Goal: Check status: Check status

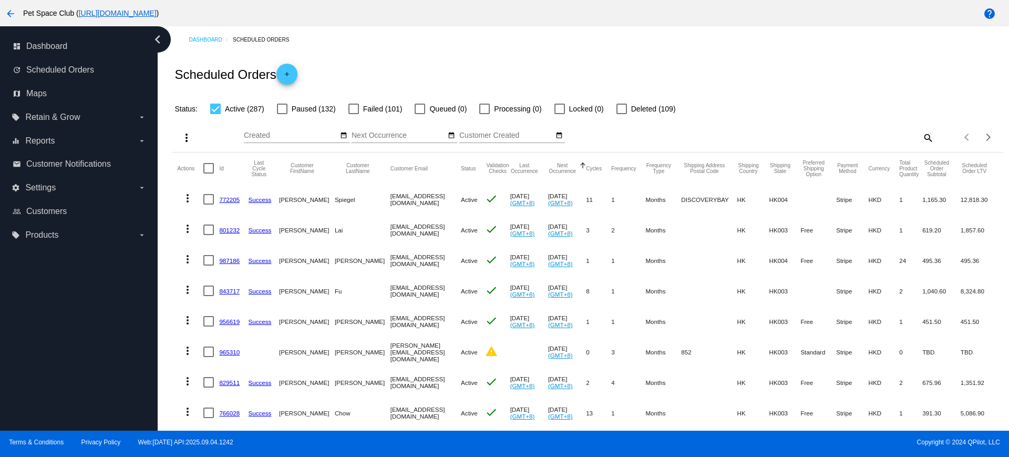
drag, startPoint x: 166, startPoint y: 337, endPoint x: 252, endPoint y: 346, distance: 86.7
click at [166, 337] on div "Dashboard Scheduled Orders Scheduled Orders add Status: Active (287) Paused (13…" at bounding box center [583, 228] width 851 height 404
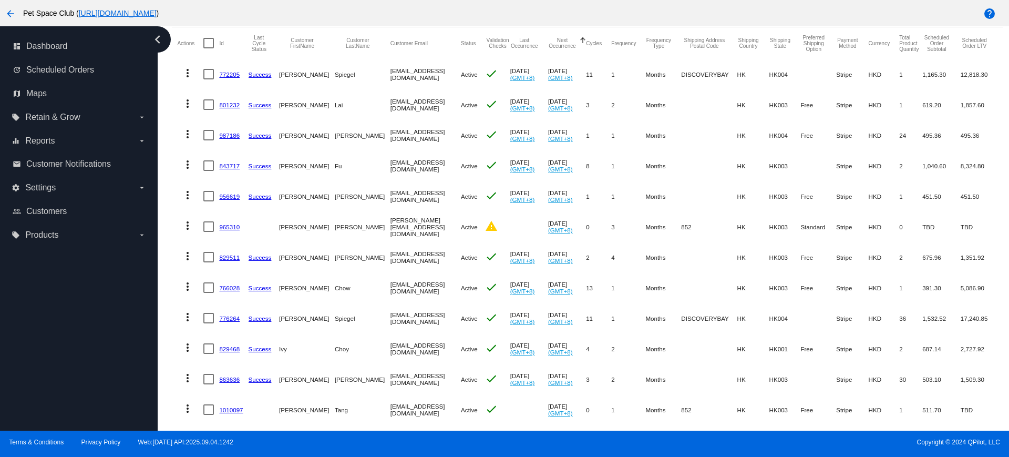
scroll to position [131, 0]
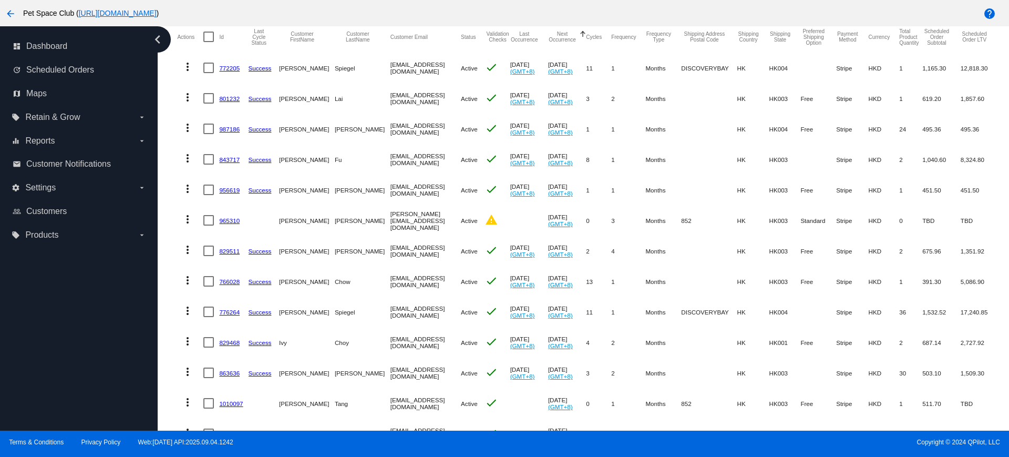
click at [168, 391] on div "Dashboard Scheduled Orders Scheduled Orders add Status: Active (287) Paused (13…" at bounding box center [587, 446] width 843 height 1102
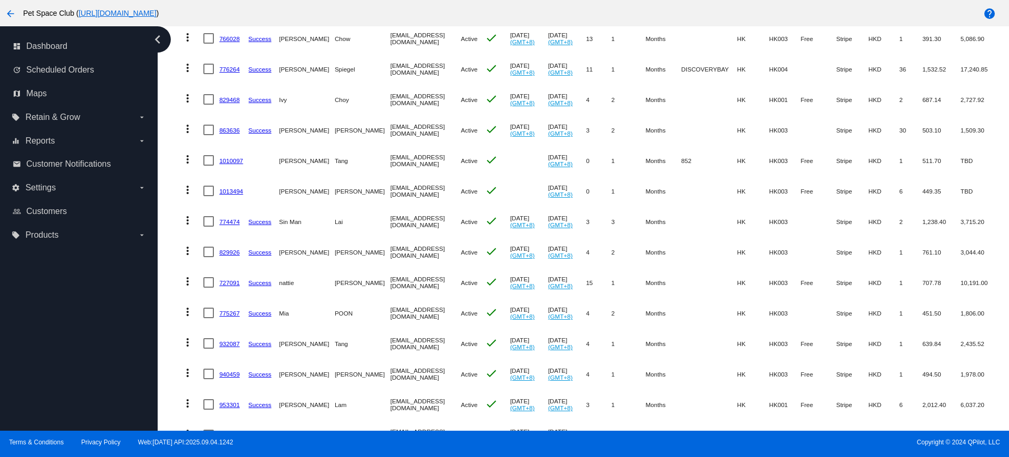
scroll to position [394, 0]
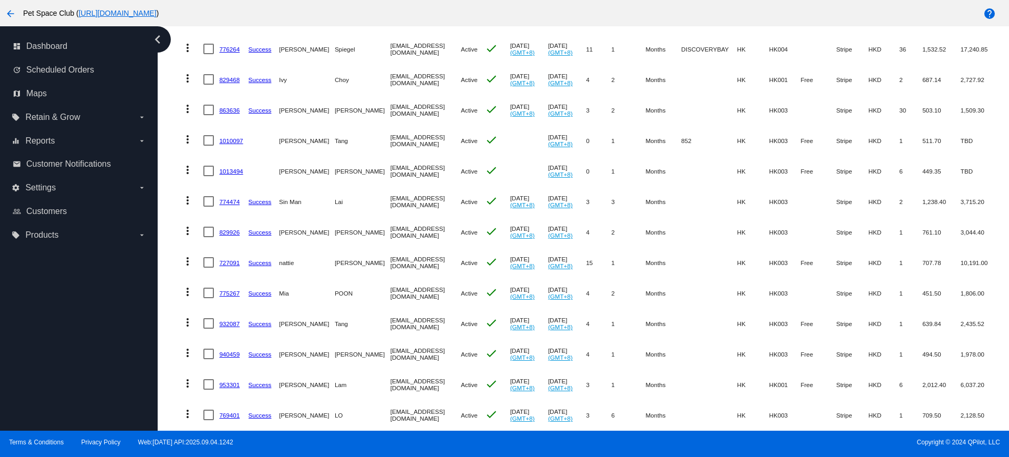
click at [169, 333] on div "Dashboard Scheduled Orders Scheduled Orders add Status: Active (287) Paused (13…" at bounding box center [587, 183] width 843 height 1102
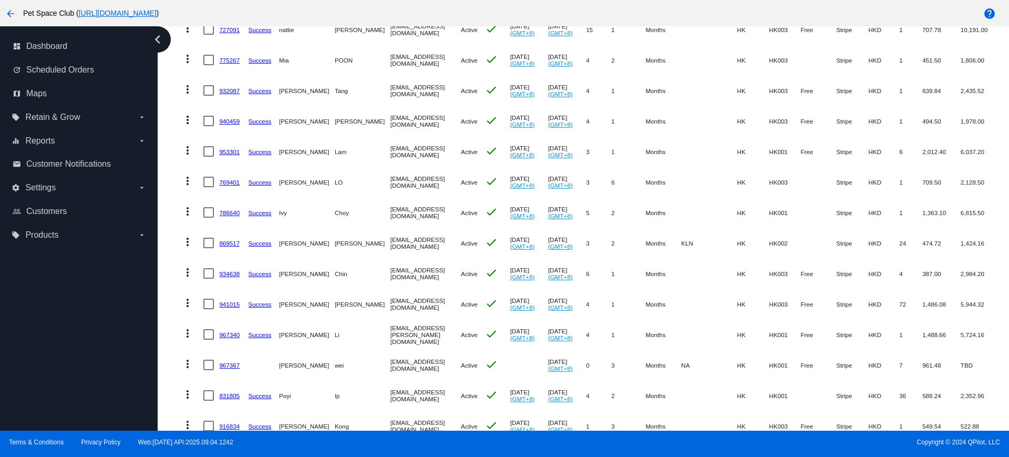
scroll to position [657, 0]
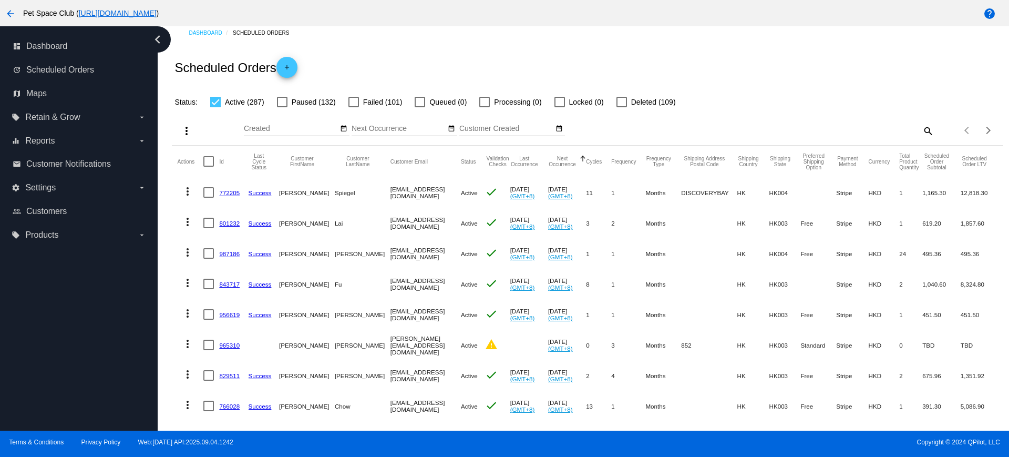
scroll to position [0, 0]
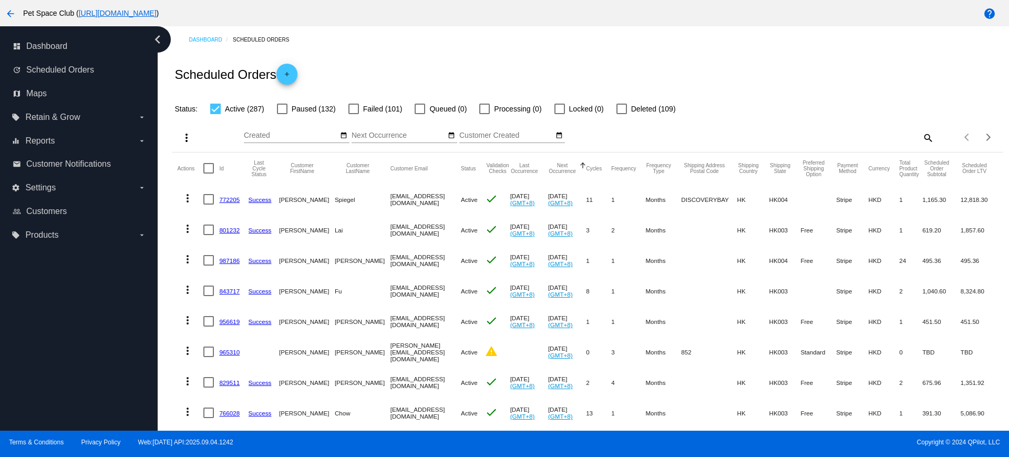
click at [921, 139] on mat-icon "search" at bounding box center [927, 137] width 13 height 16
click at [829, 133] on input "Search" at bounding box center [830, 135] width 207 height 8
paste input "945994"
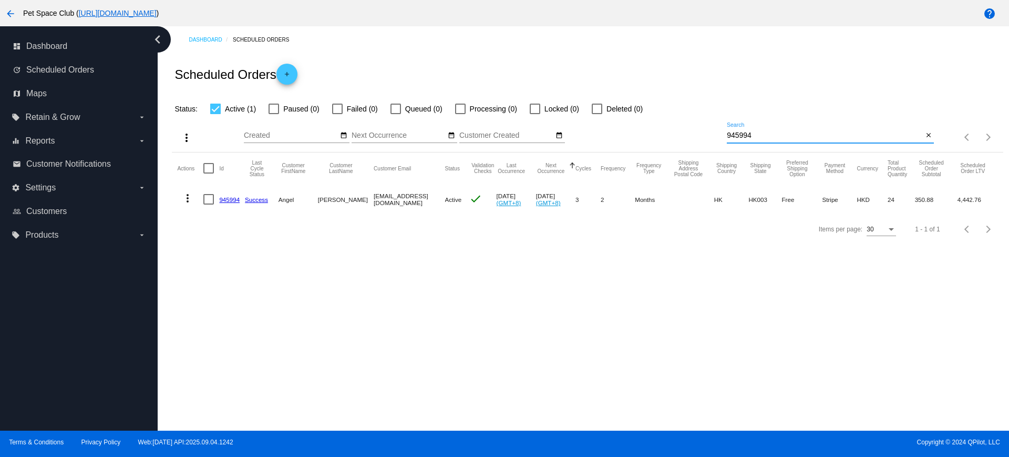
type input "945994"
click at [174, 283] on div "Dashboard Scheduled Orders Scheduled Orders add Status: Active (1) Paused (0) F…" at bounding box center [583, 228] width 851 height 404
drag, startPoint x: 789, startPoint y: 135, endPoint x: 703, endPoint y: 126, distance: 86.7
click at [703, 126] on div "more_vert Sep Jan Feb Mar Apr 1" at bounding box center [587, 133] width 831 height 37
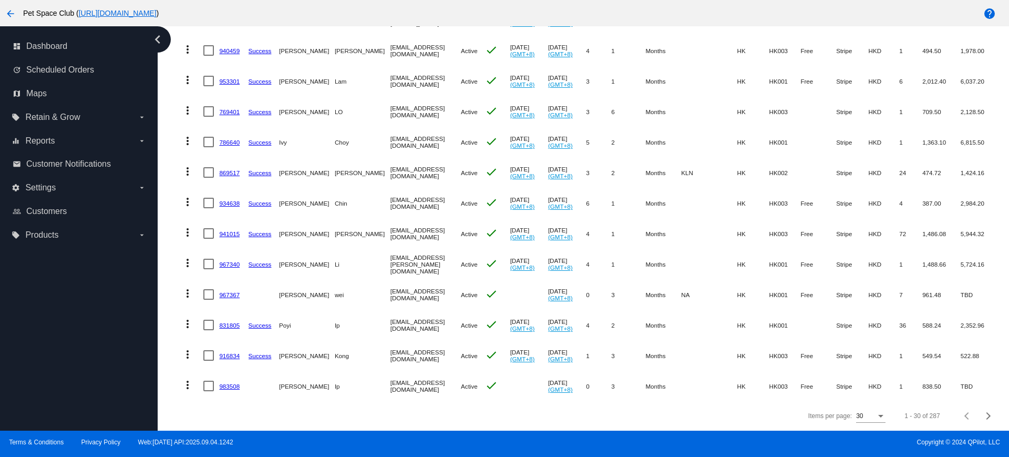
scroll to position [707, 0]
drag, startPoint x: 258, startPoint y: 415, endPoint x: 343, endPoint y: 415, distance: 85.1
click at [258, 415] on div "Items per page: 30 1 - 30 of 287" at bounding box center [587, 415] width 831 height 29
click at [979, 418] on span "Next page" at bounding box center [988, 415] width 21 height 5
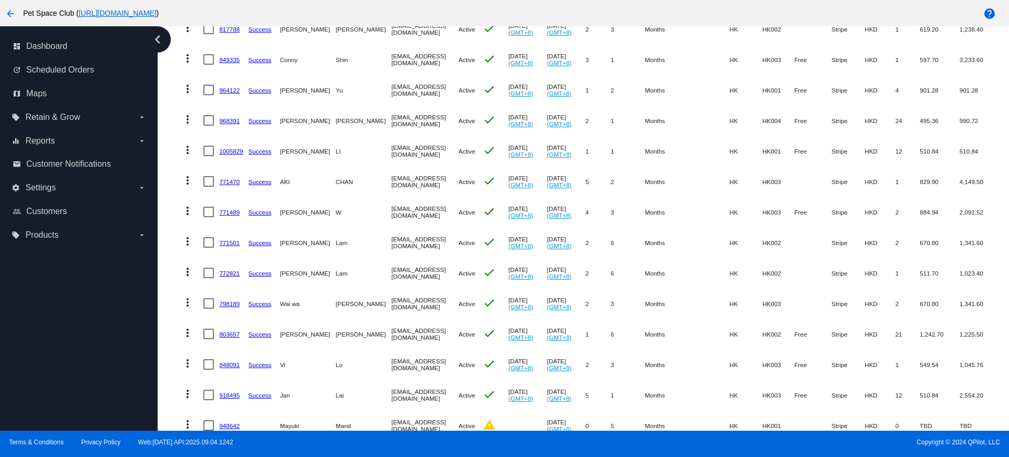
scroll to position [313, 0]
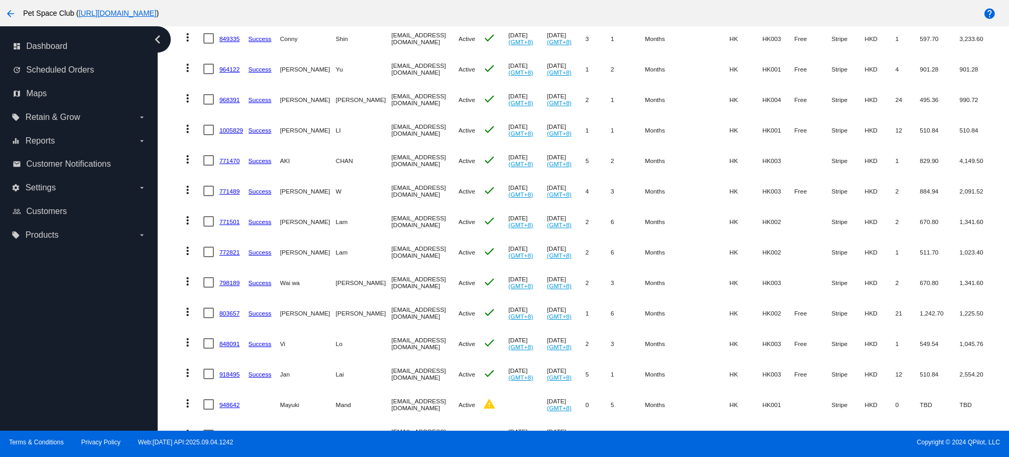
click at [168, 216] on div "Dashboard Scheduled Orders Scheduled Orders add Status: Active (287) Paused (13…" at bounding box center [587, 264] width 843 height 1102
click at [169, 274] on div "Dashboard Scheduled Orders Scheduled Orders add Status: Active (287) Paused (13…" at bounding box center [587, 264] width 843 height 1102
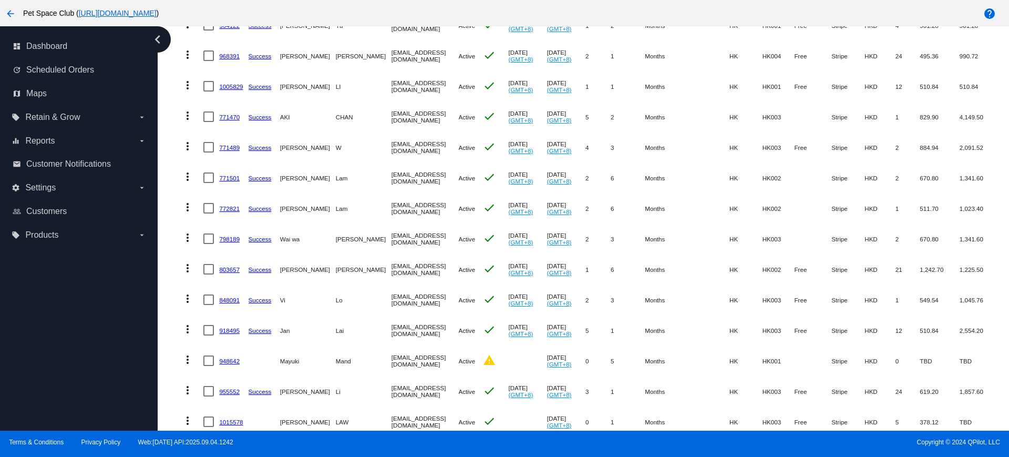
scroll to position [379, 0]
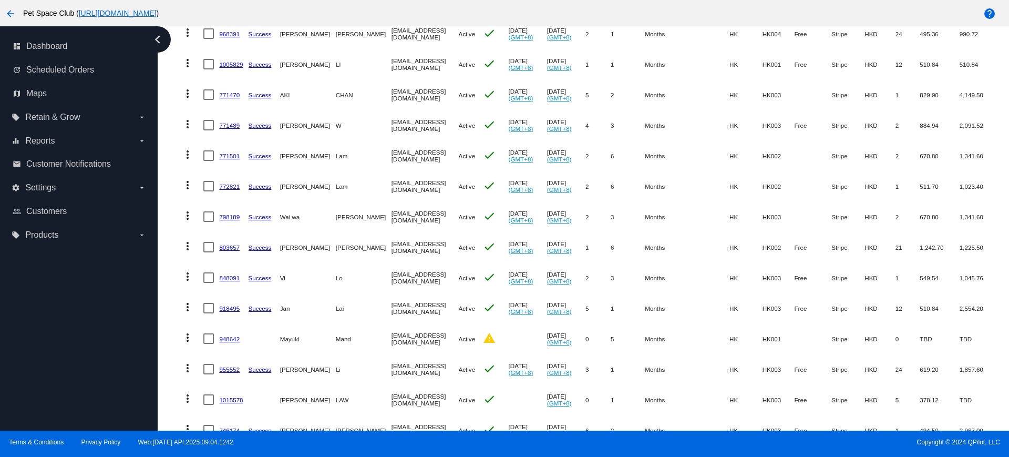
click at [170, 338] on div "Dashboard Scheduled Orders Scheduled Orders add Status: Active (287) Paused (13…" at bounding box center [587, 198] width 843 height 1102
drag, startPoint x: 232, startPoint y: 212, endPoint x: 222, endPoint y: 215, distance: 11.1
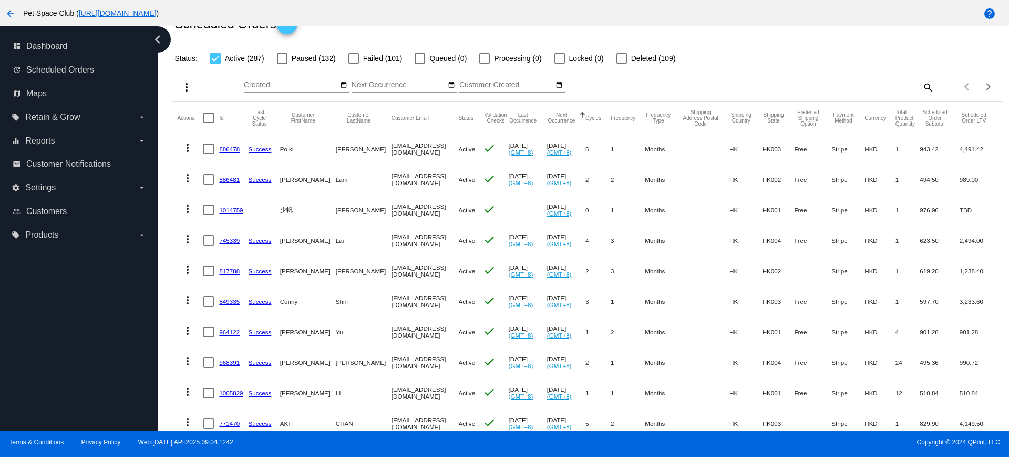
scroll to position [0, 0]
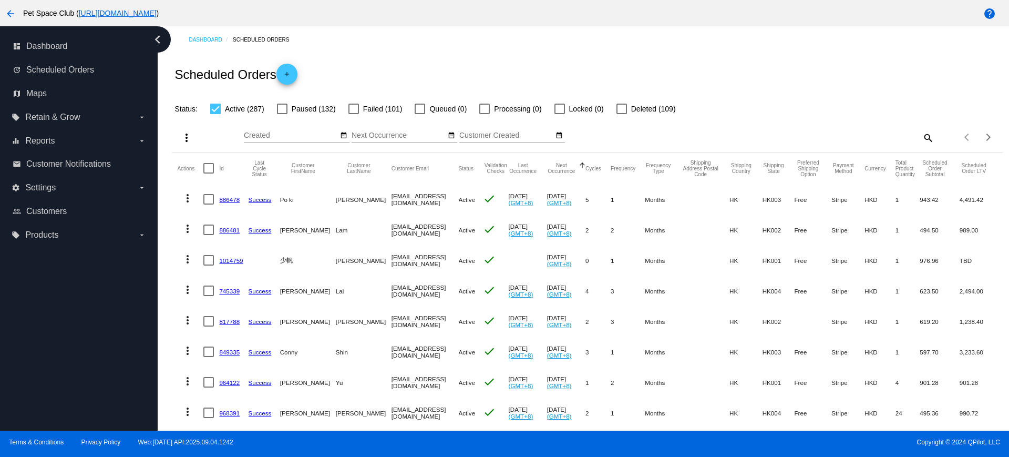
click at [921, 140] on mat-icon "search" at bounding box center [927, 137] width 13 height 16
click at [807, 137] on input "Search" at bounding box center [830, 135] width 207 height 8
paste input "890544"
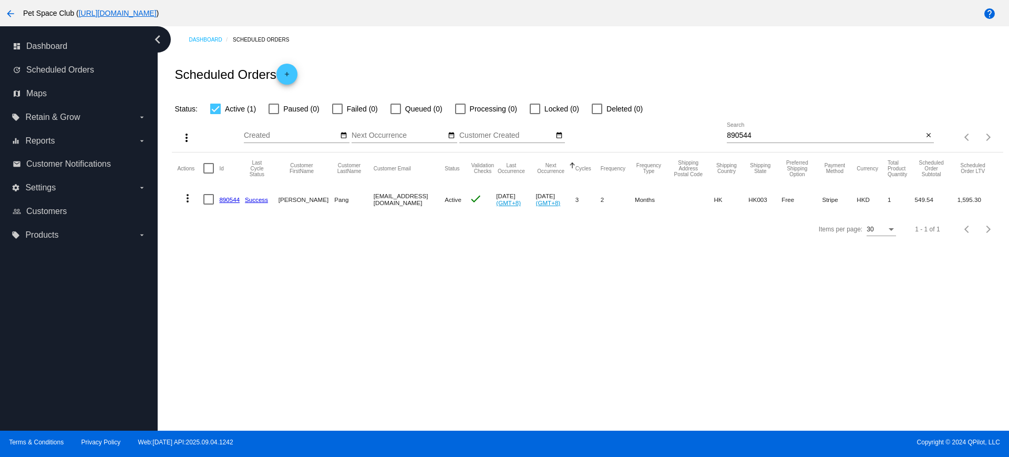
drag, startPoint x: 232, startPoint y: 296, endPoint x: 769, endPoint y: 109, distance: 568.8
click at [232, 296] on div "Dashboard Scheduled Orders Scheduled Orders add Status: Active (1) Paused (0) F…" at bounding box center [583, 228] width 851 height 404
drag, startPoint x: 771, startPoint y: 130, endPoint x: 685, endPoint y: 128, distance: 85.7
click at [685, 128] on div "more_vert Sep Jan Feb Mar Apr 1" at bounding box center [587, 133] width 831 height 37
drag, startPoint x: 761, startPoint y: 136, endPoint x: 709, endPoint y: 132, distance: 52.1
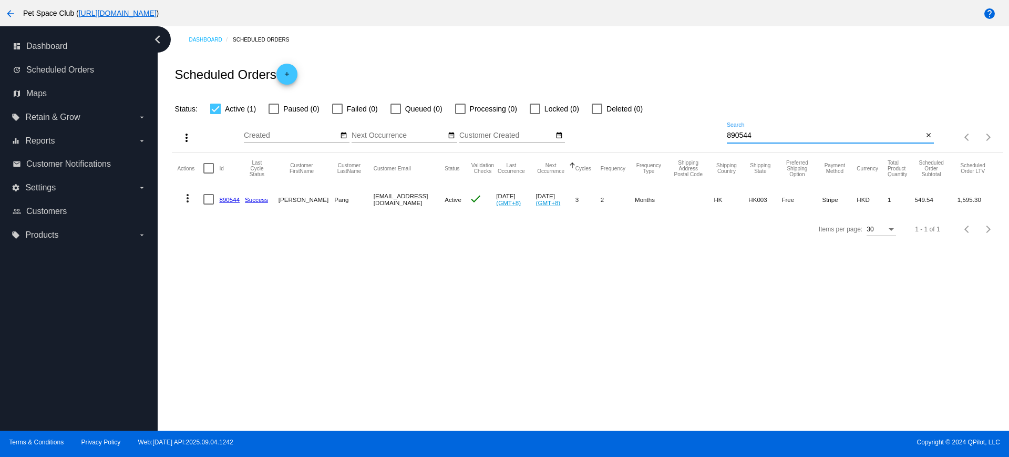
click at [709, 132] on div "more_vert Sep Jan Feb Mar Apr 1" at bounding box center [587, 133] width 831 height 37
paste input "43445"
type input "843445"
click at [929, 134] on mat-icon "close" at bounding box center [928, 135] width 7 height 8
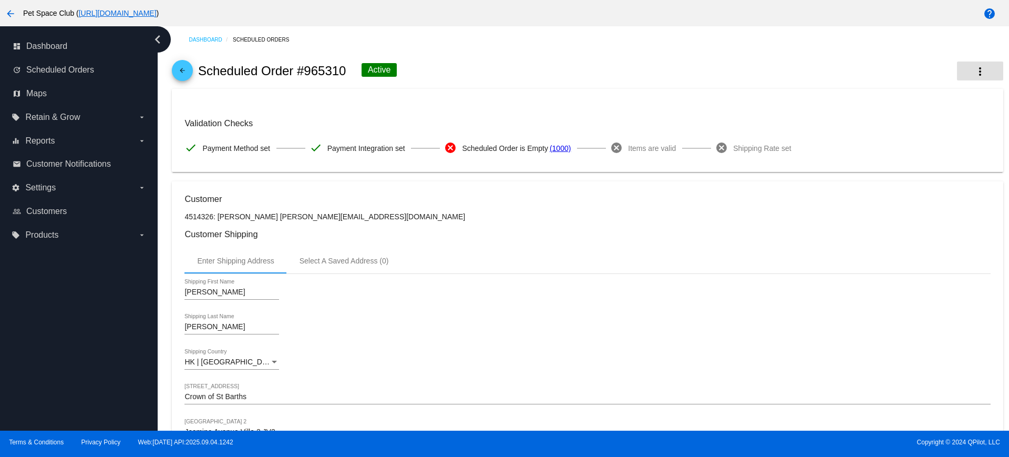
click at [974, 75] on mat-icon "more_vert" at bounding box center [980, 71] width 13 height 13
click at [910, 82] on span "View Event Logs" at bounding box center [904, 78] width 55 height 8
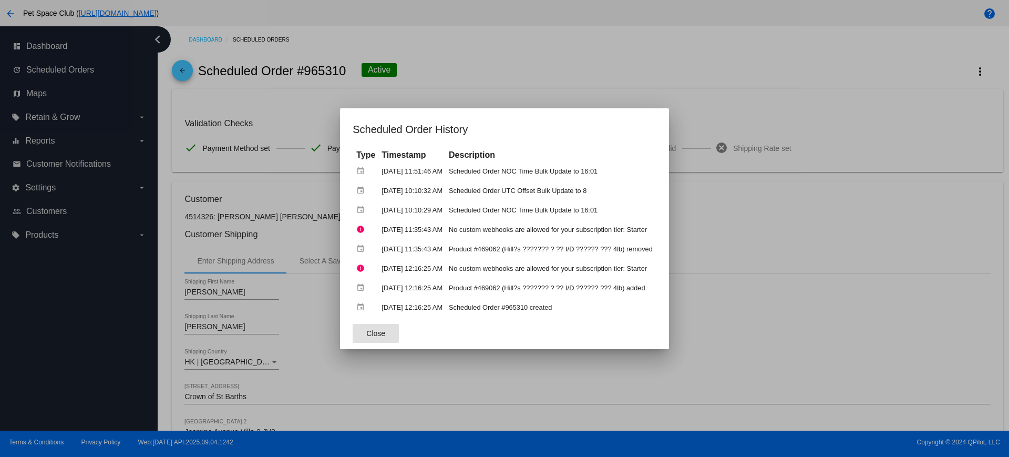
click at [376, 329] on button "Close" at bounding box center [376, 333] width 46 height 19
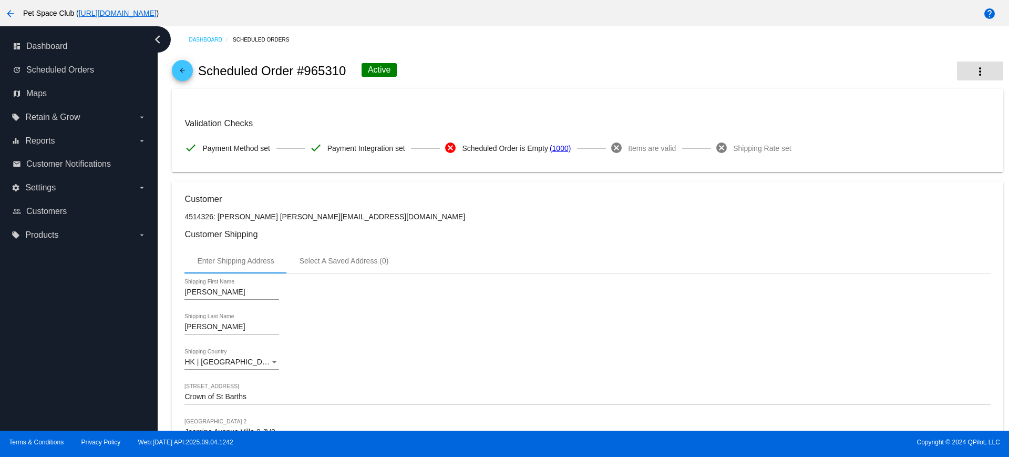
click at [974, 75] on mat-icon "more_vert" at bounding box center [980, 71] width 13 height 13
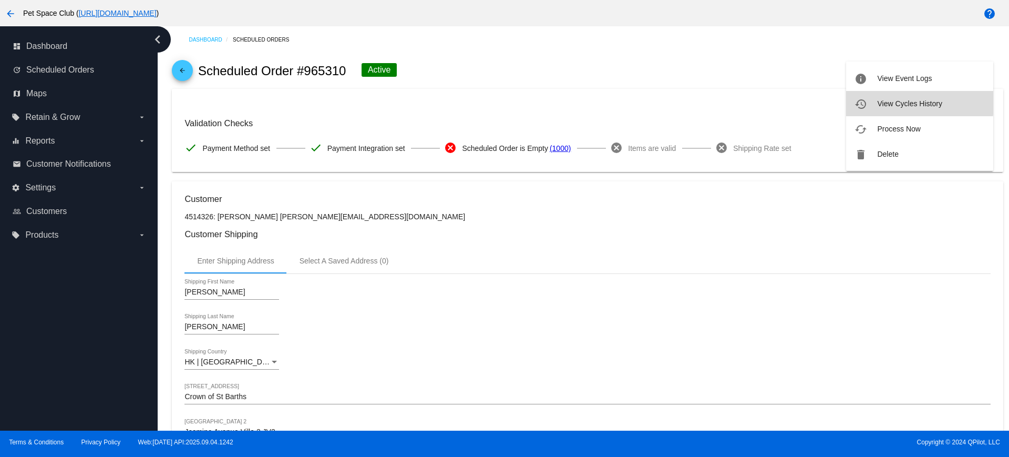
click at [898, 100] on span "View Cycles History" at bounding box center [909, 103] width 65 height 8
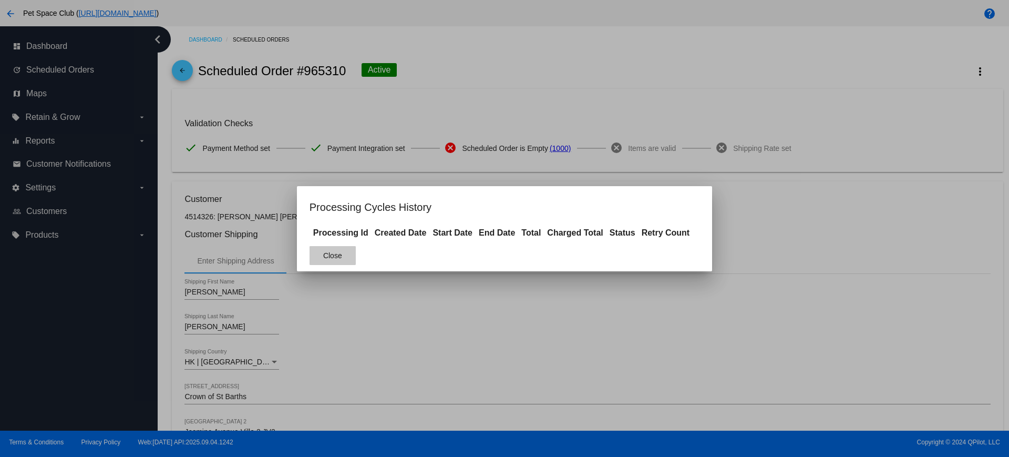
click at [333, 254] on span "Close" at bounding box center [332, 255] width 19 height 8
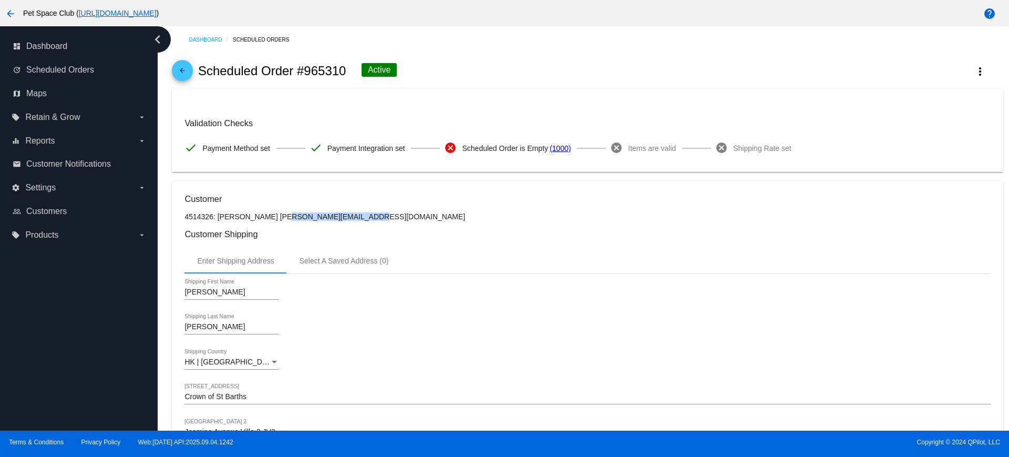
drag, startPoint x: 356, startPoint y: 218, endPoint x: 259, endPoint y: 218, distance: 97.2
click at [259, 218] on p "4514326: Mona Wong wong_mona@hotmail.com" at bounding box center [587, 216] width 806 height 8
copy p "wong_mona@hotmail.com"
click at [600, 302] on div "Mona Shipping First Name" at bounding box center [587, 294] width 806 height 30
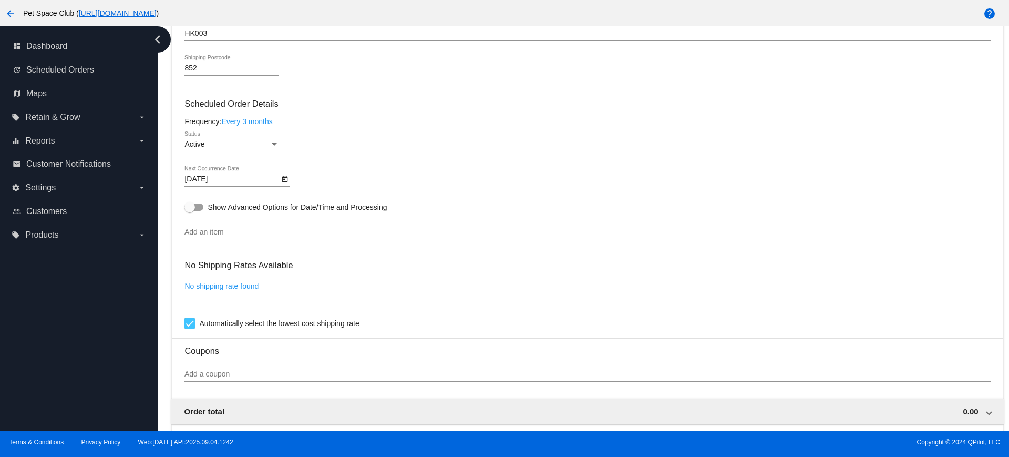
scroll to position [445, 0]
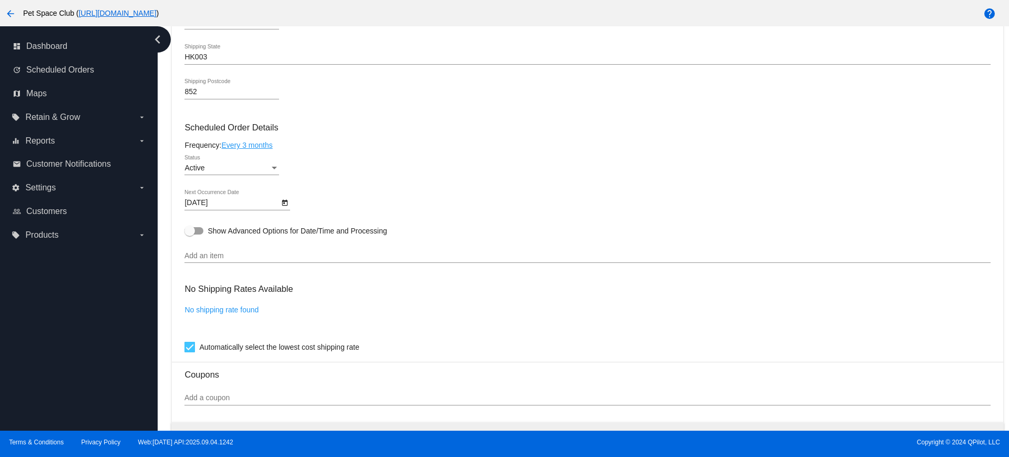
click at [94, 297] on div "dashboard Dashboard update Scheduled Orders map Maps local_offer Retain & Grow …" at bounding box center [79, 228] width 158 height 404
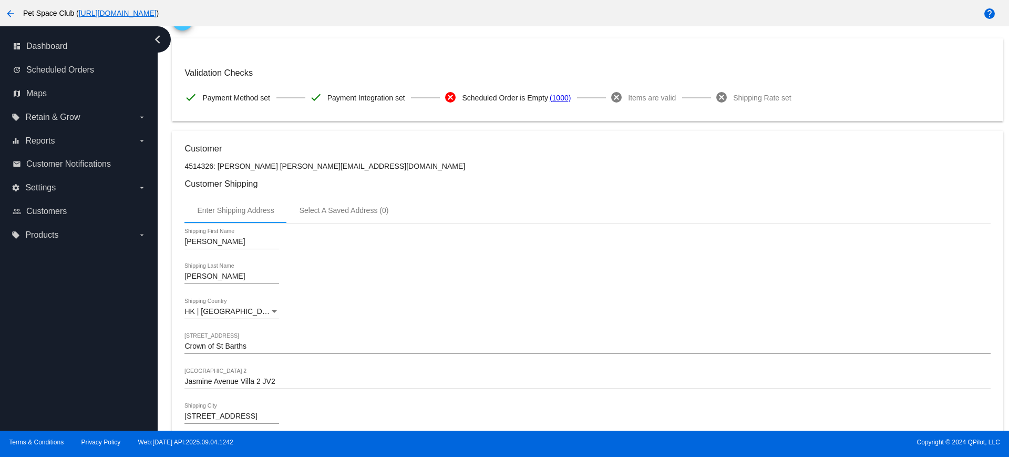
scroll to position [0, 0]
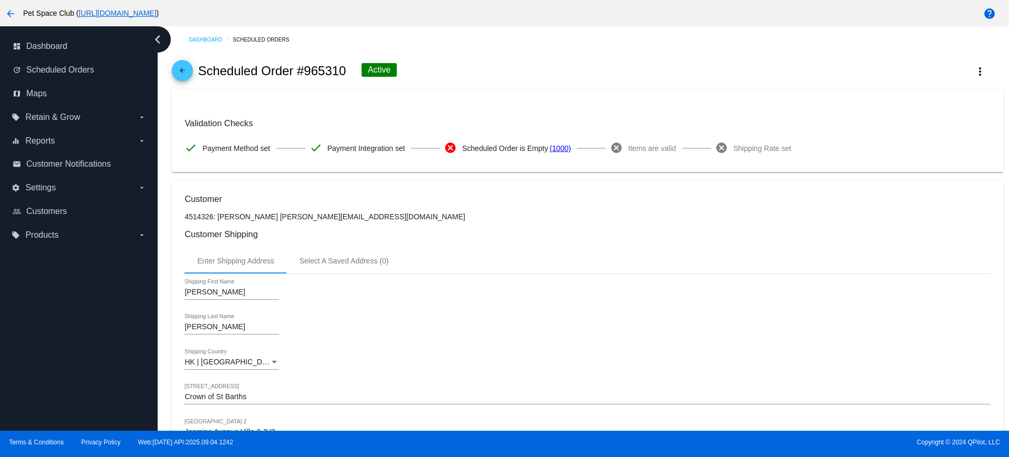
drag, startPoint x: 351, startPoint y: 72, endPoint x: 305, endPoint y: 67, distance: 46.0
click at [305, 67] on div "arrow_back Scheduled Order #965310 Active more_vert" at bounding box center [587, 71] width 831 height 36
copy h2 "965310"
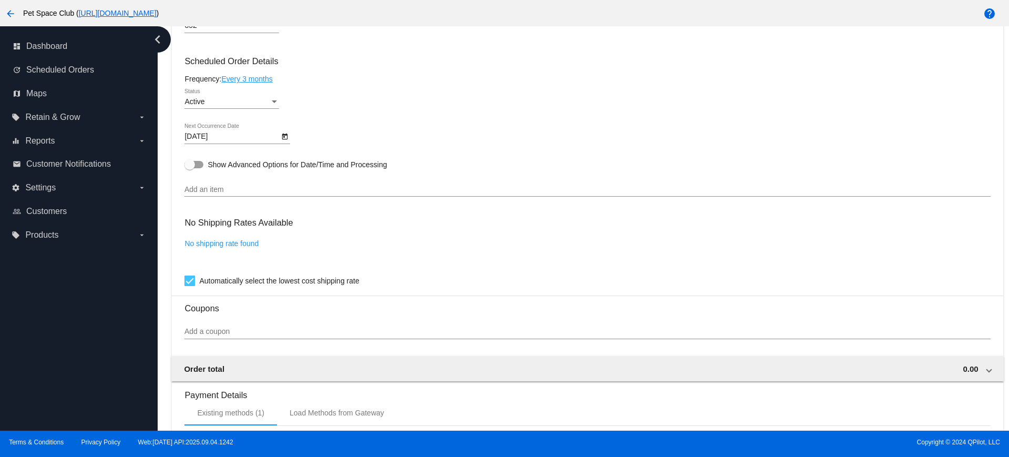
scroll to position [460, 0]
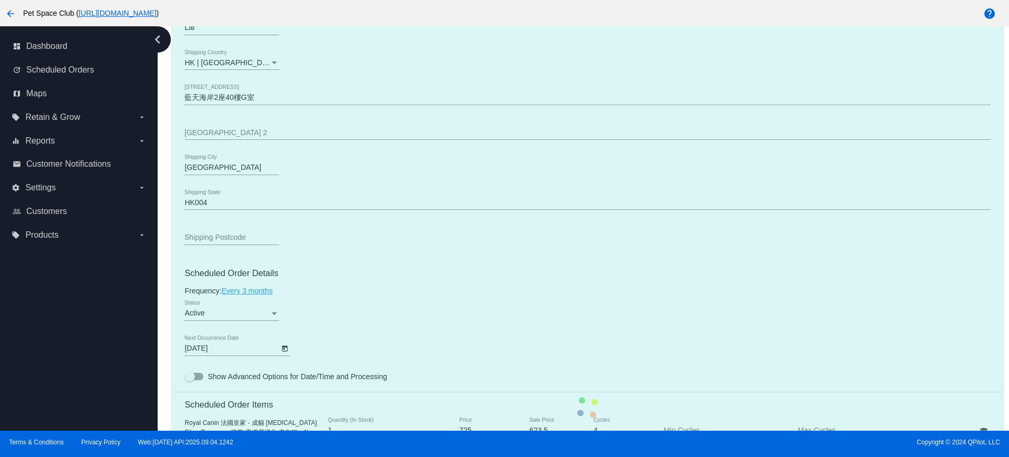
scroll to position [591, 0]
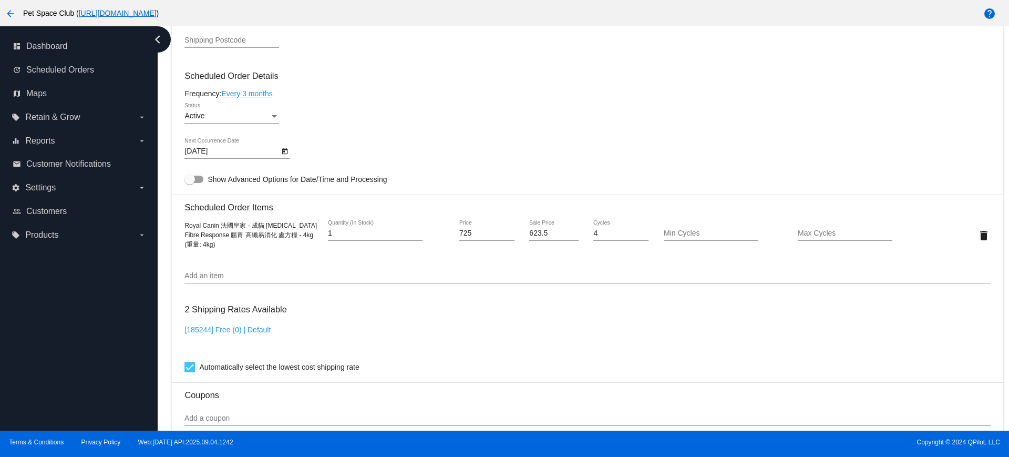
drag, startPoint x: 224, startPoint y: 248, endPoint x: 185, endPoint y: 228, distance: 44.2
click at [185, 228] on div "Royal Canin 法國皇家 - 成貓 Gastrointestinal Fibre Response 腸胃 高纖易消化 處方糧 - 4kg (重量: 4…" at bounding box center [251, 235] width 135 height 28
copy span "Royal Canin 法國皇家 - 成貓 Gastrointestinal Fibre Response 腸胃 高纖易消化 處方糧 - 4kg (重量: 4…"
click at [159, 244] on div "Dashboard Scheduled Orders arrow_back Scheduled Order #745339 Active more_vert …" at bounding box center [583, 228] width 851 height 404
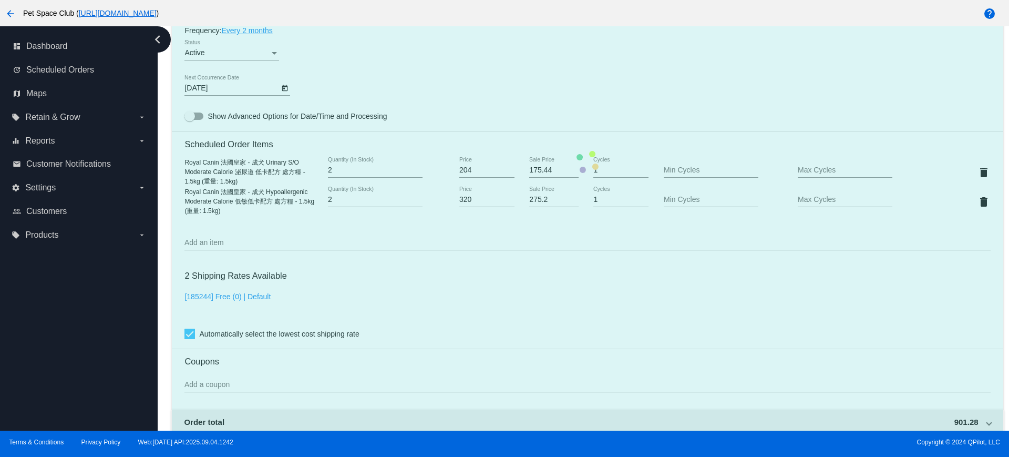
scroll to position [657, 0]
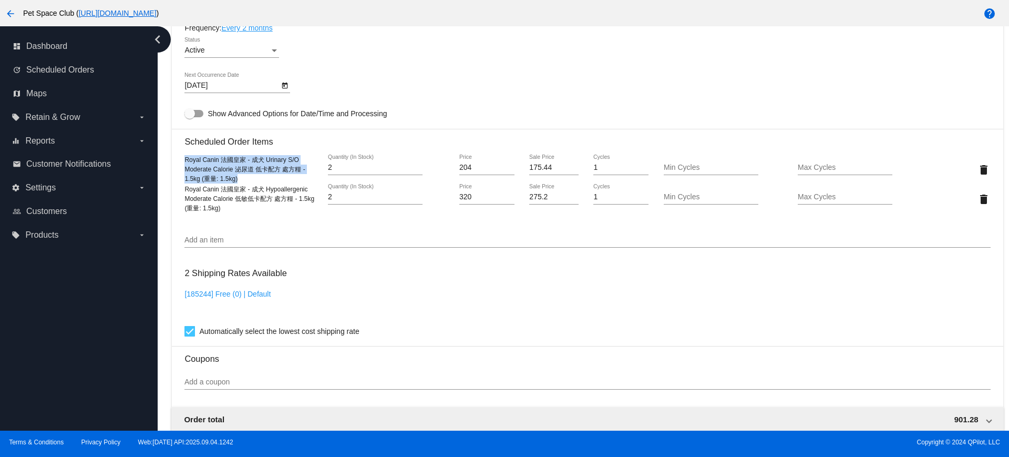
drag, startPoint x: 239, startPoint y: 177, endPoint x: 185, endPoint y: 160, distance: 56.7
click at [185, 160] on div "Royal Canin 法國皇家 - 成犬 Urinary S/O Moderate Calorie 泌尿道 低卡配方 處方糧 - 1.5kg (重量: 1.…" at bounding box center [251, 169] width 135 height 28
copy span "Royal Canin 法國皇家 - 成犬 Urinary S/O Moderate Calorie 泌尿道 低卡配方 處方糧 - 1.5kg (重量: 1.…"
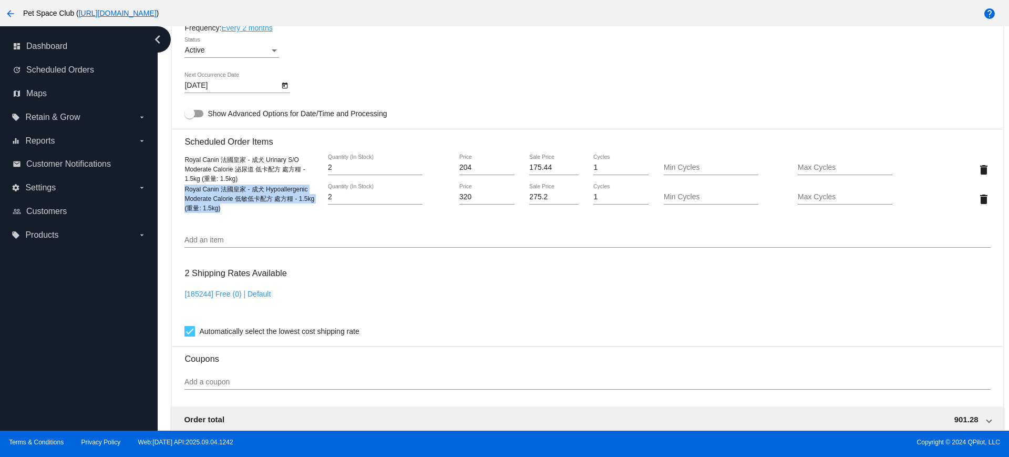
drag, startPoint x: 239, startPoint y: 211, endPoint x: 184, endPoint y: 190, distance: 58.6
click at [184, 190] on mat-card "Customer 4511265: Evelyn Yu evelyn_yu301@yahoo.ca Customer Shipping Enter Shipp…" at bounding box center [587, 159] width 831 height 1081
copy span "Royal Canin 法國皇家 - 成犬 Hypoallergenic Moderate Calorie 低敏低卡配方 處方糧 - 1.5kg (重量: 1…"
drag, startPoint x: 98, startPoint y: 265, endPoint x: 184, endPoint y: 266, distance: 86.2
click at [98, 265] on div "dashboard Dashboard update Scheduled Orders map Maps local_offer Retain & Grow …" at bounding box center [79, 228] width 158 height 404
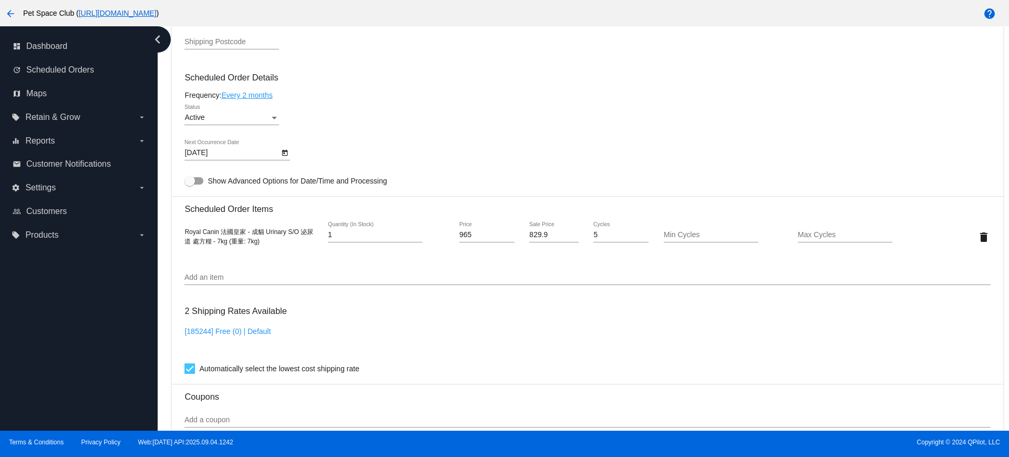
scroll to position [591, 0]
drag, startPoint x: 269, startPoint y: 244, endPoint x: 184, endPoint y: 234, distance: 85.2
click at [184, 234] on mat-card "Customer 5186188: [PERSON_NAME] [PERSON_NAME][EMAIL_ADDRESS][DOMAIN_NAME] Custo…" at bounding box center [587, 210] width 831 height 1051
copy span "Royal Canin 法國皇家 - 成貓 Urinary S/O 泌尿道 處方糧 - 7kg (重量: 7kg)"
drag, startPoint x: 91, startPoint y: 331, endPoint x: 137, endPoint y: 343, distance: 47.2
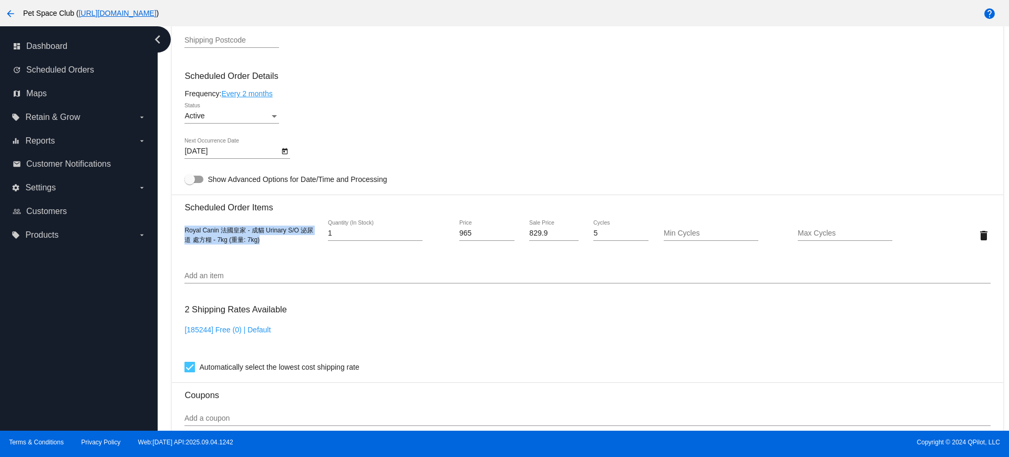
click at [91, 332] on div "dashboard Dashboard update Scheduled Orders map Maps local_offer Retain & Grow …" at bounding box center [79, 228] width 158 height 404
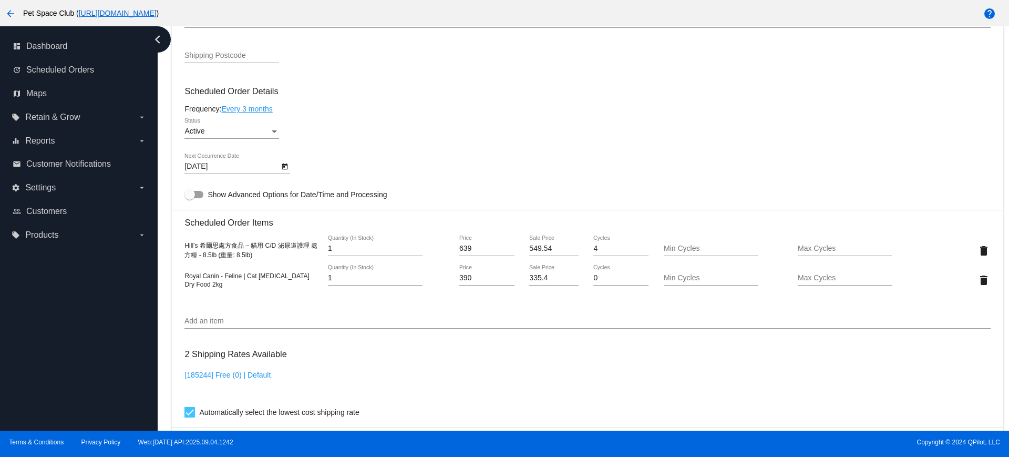
scroll to position [591, 0]
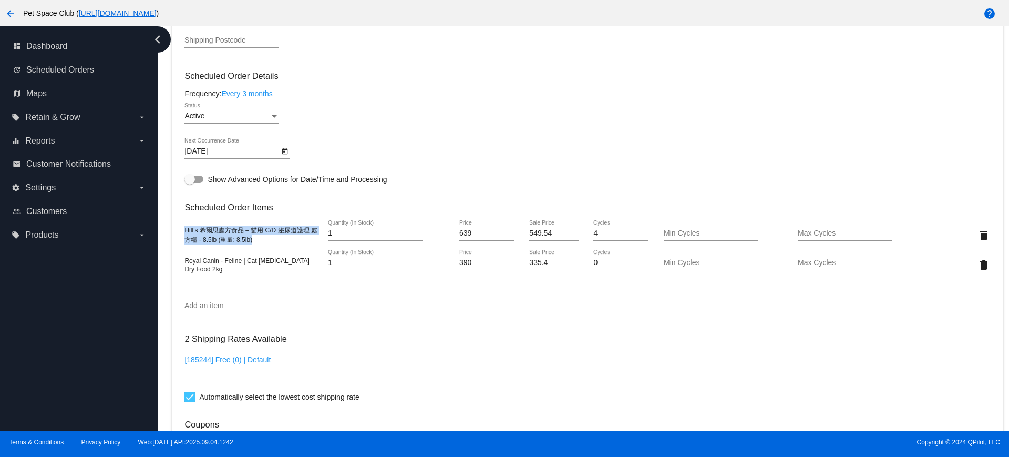
drag, startPoint x: 274, startPoint y: 242, endPoint x: 183, endPoint y: 233, distance: 91.9
click at [183, 233] on mat-card "Customer 5186728: [PERSON_NAME] [PERSON_NAME][EMAIL_ADDRESS][DOMAIN_NAME] Custo…" at bounding box center [587, 225] width 831 height 1081
copy span "Hill’s 希爾思處方食品 – 貓用 C/D 泌尿道護理 處方糧 - 8.5lb (重量: 8.5lb)"
drag, startPoint x: 235, startPoint y: 270, endPoint x: 183, endPoint y: 258, distance: 53.8
click at [183, 258] on mat-card "Customer 5186728: [PERSON_NAME] [PERSON_NAME][EMAIL_ADDRESS][DOMAIN_NAME] Custo…" at bounding box center [587, 225] width 831 height 1081
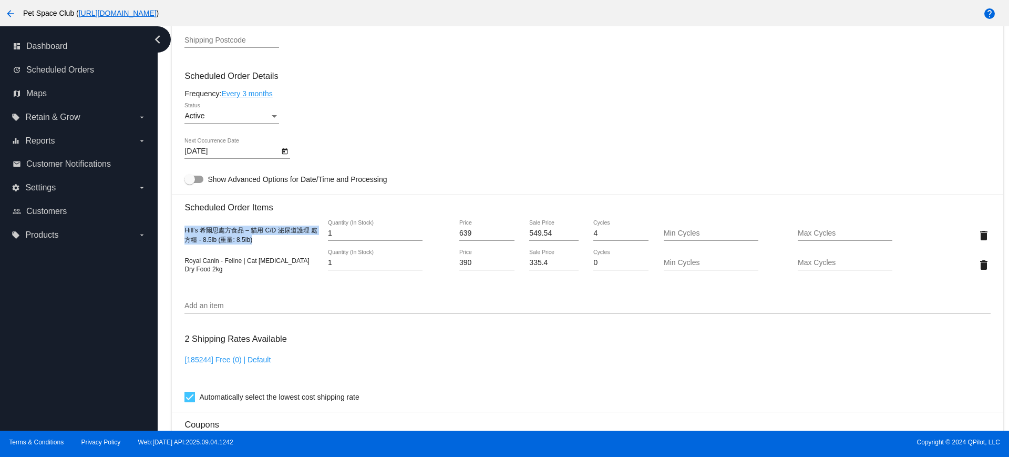
copy span "Royal Canin - Feline | Cat [MEDICAL_DATA] Dry Food 2kg"
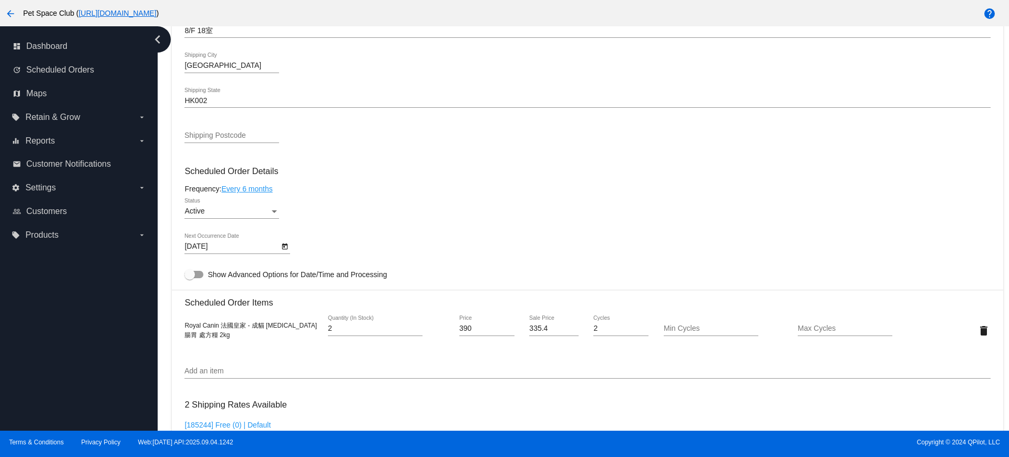
scroll to position [526, 0]
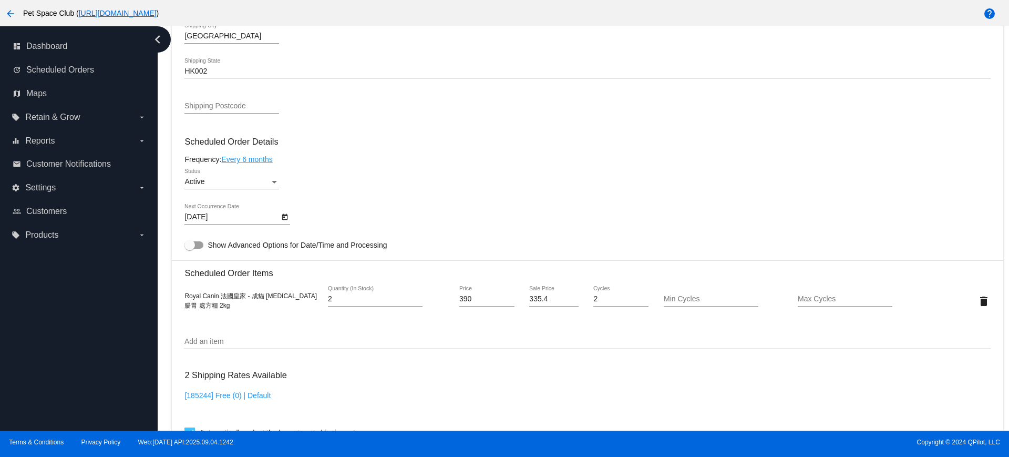
drag, startPoint x: 225, startPoint y: 305, endPoint x: 183, endPoint y: 295, distance: 43.2
click at [183, 295] on mat-card "Customer 5186938: [PERSON_NAME] [EMAIL_ADDRESS][DOMAIN_NAME] Customer Shipping …" at bounding box center [587, 275] width 831 height 1051
copy span "Royal Canin 法國皇家 - 成貓 [MEDICAL_DATA] 腸胃 處方糧 2kg"
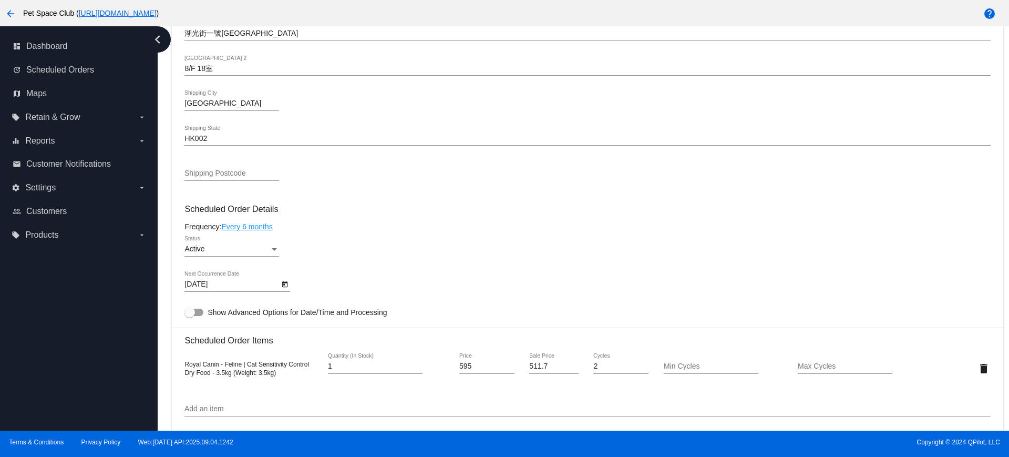
scroll to position [526, 0]
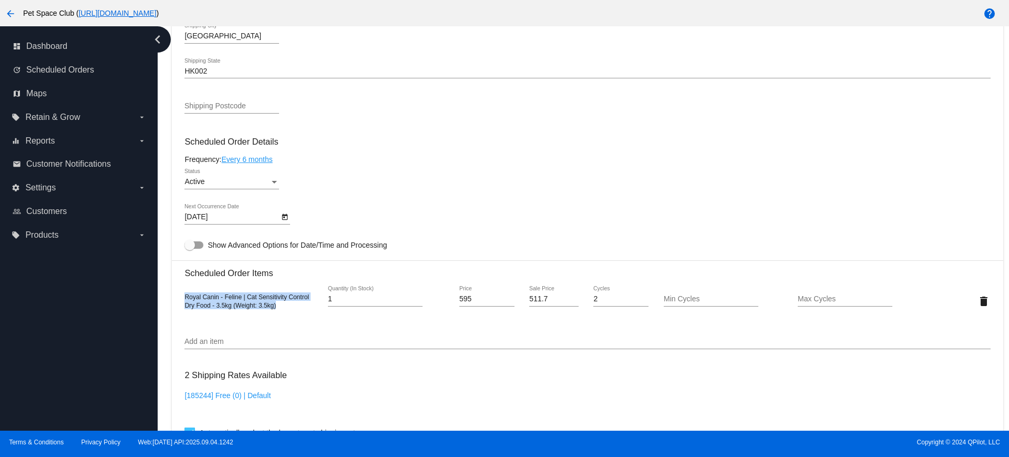
drag, startPoint x: 283, startPoint y: 307, endPoint x: 191, endPoint y: 298, distance: 92.5
click at [182, 293] on mat-card "Customer 5186938: Shan Shan Lam sandy2222hk2002@gmail.com Customer Shipping Ent…" at bounding box center [587, 275] width 831 height 1051
copy span "Royal Canin - Feline | Cat Sensitivity Control Dry Food - 3.5kg (Weight: 3.5kg)"
click at [307, 154] on mat-card-content "Customer 5186938: Shan Shan Lam sandy2222hk2002@gmail.com Customer Shipping Ent…" at bounding box center [587, 258] width 806 height 990
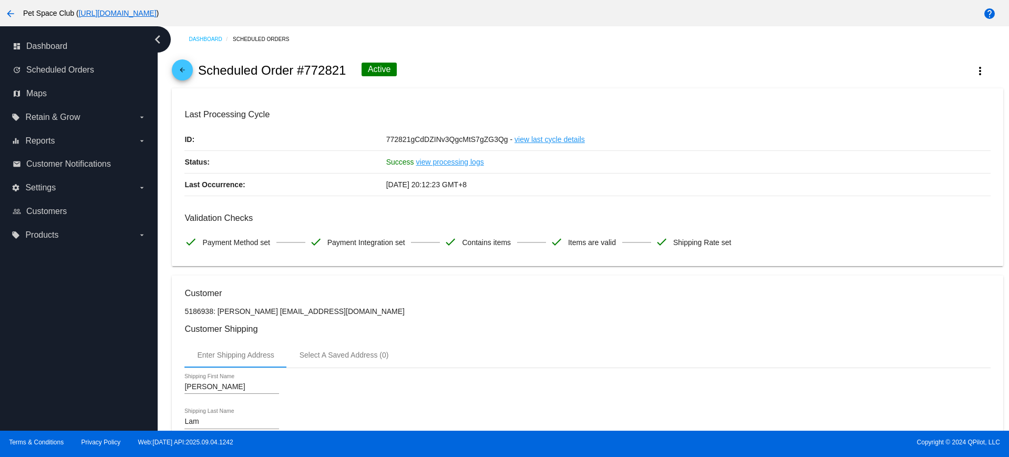
scroll to position [0, 0]
drag, startPoint x: 167, startPoint y: 255, endPoint x: 285, endPoint y: 279, distance: 120.6
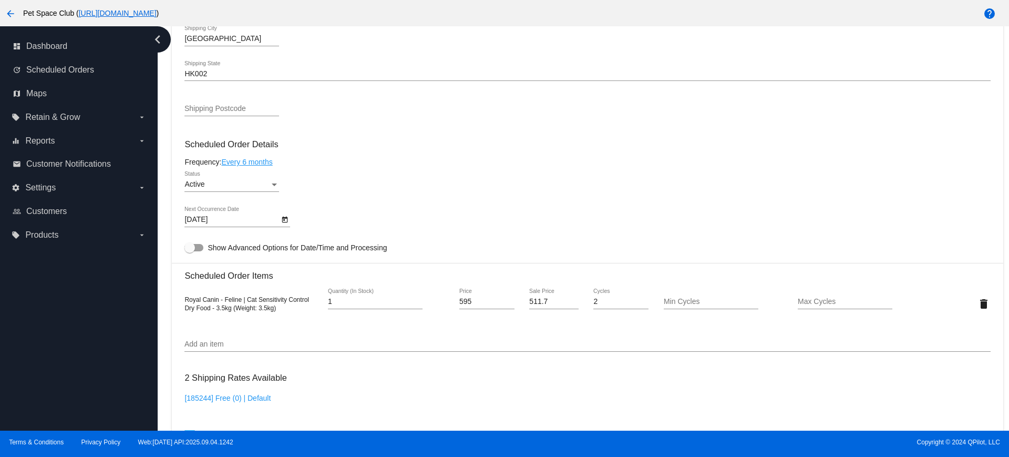
scroll to position [526, 0]
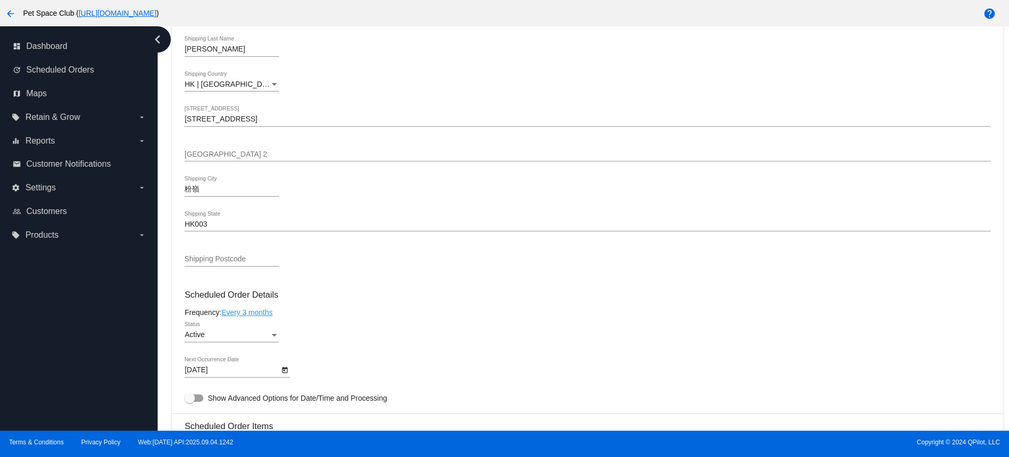
scroll to position [526, 0]
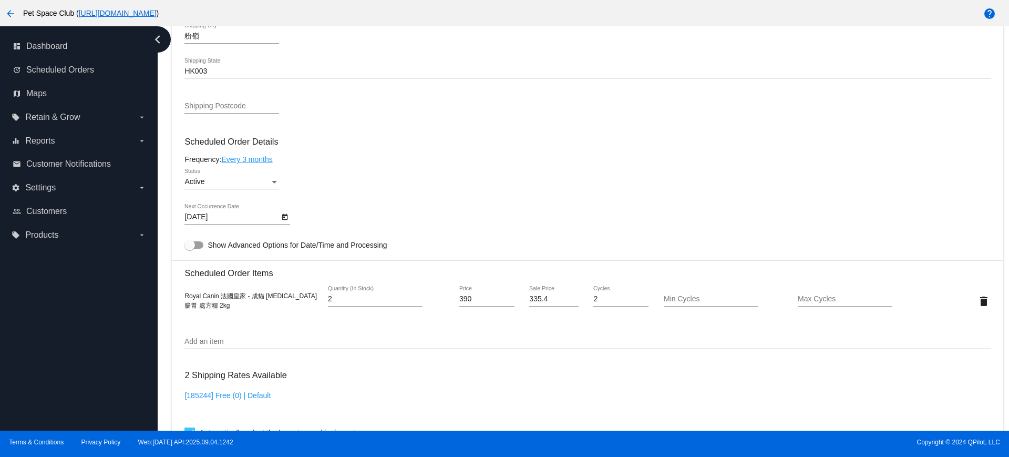
drag, startPoint x: 230, startPoint y: 305, endPoint x: 186, endPoint y: 296, distance: 45.6
click at [186, 296] on div "Royal Canin 法國皇家 - 成貓 Gastrointestinal 腸胃 處方糧 2kg" at bounding box center [251, 300] width 135 height 19
copy span "Royal Canin 法國皇家 - 成貓 Gastrointestinal 腸胃 處方糧 2kg"
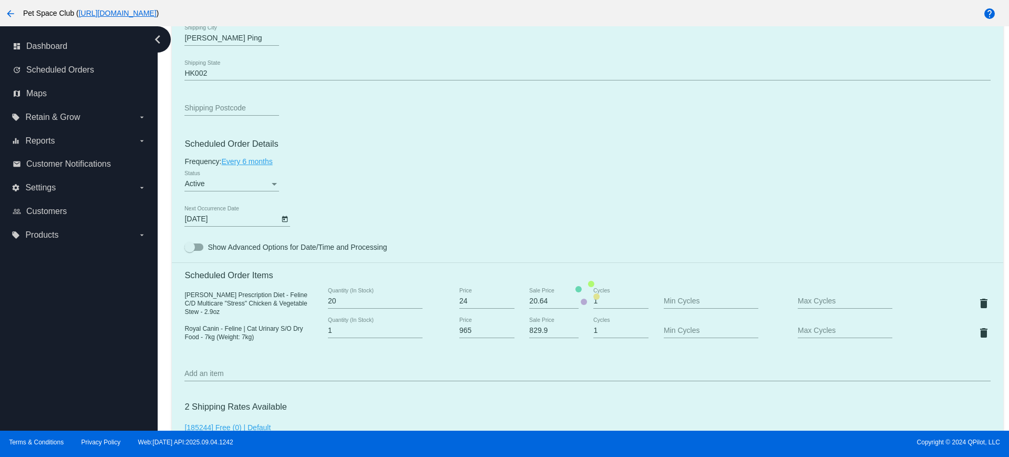
scroll to position [526, 0]
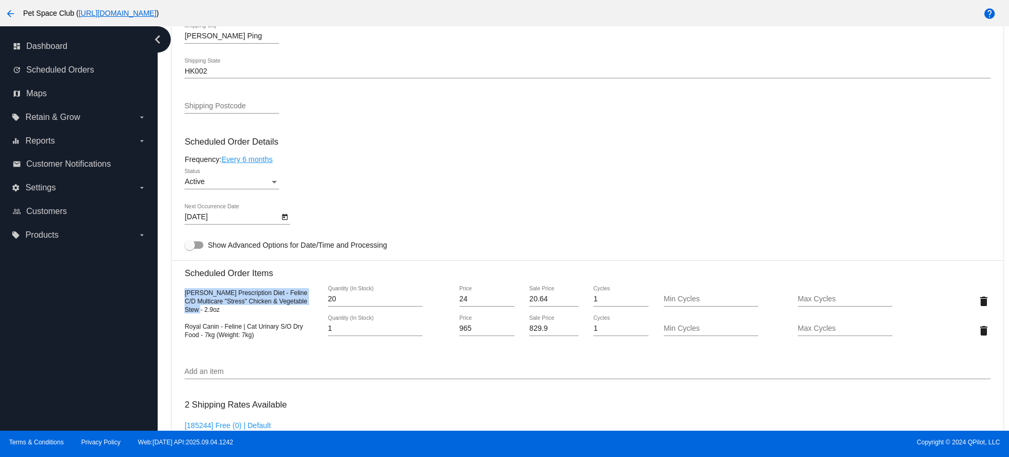
drag, startPoint x: 306, startPoint y: 305, endPoint x: 183, endPoint y: 299, distance: 123.2
click at [183, 299] on mat-card "Customer 5553831: [PERSON_NAME] [EMAIL_ADDRESS][DOMAIN_NAME] Customer Shipping …" at bounding box center [587, 290] width 831 height 1081
copy span "Hill's Prescription Diet - Feline C/D Multicare "Stress" Chicken & Vegetable St…"
click at [259, 338] on div "Royal Canin - Feline | Cat Urinary S/O Dry Food - 7kg (Weight: 7kg) 1 Quantity …" at bounding box center [587, 330] width 806 height 30
drag, startPoint x: 258, startPoint y: 337, endPoint x: 183, endPoint y: 328, distance: 74.6
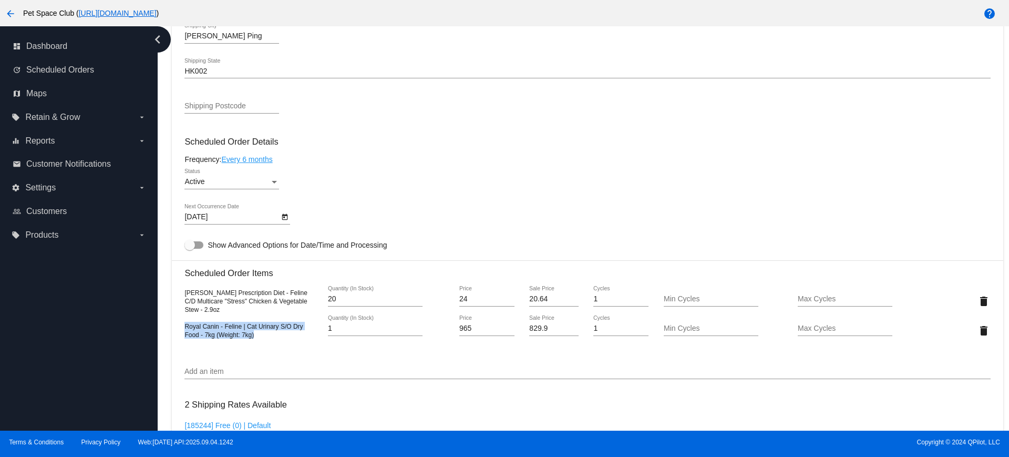
click at [183, 328] on mat-card "Customer 5553831: Alvin Chu alvinchu505@yahoo.com.hk Customer Shipping Enter Sh…" at bounding box center [587, 290] width 831 height 1081
copy span "Royal Canin - Feline | Cat Urinary S/O Dry Food - 7kg (Weight: 7kg)"
click at [269, 297] on span "Hill's Prescription Diet - Feline C/D Multicare "Stress" Chicken & Vegetable St…" at bounding box center [245, 301] width 122 height 24
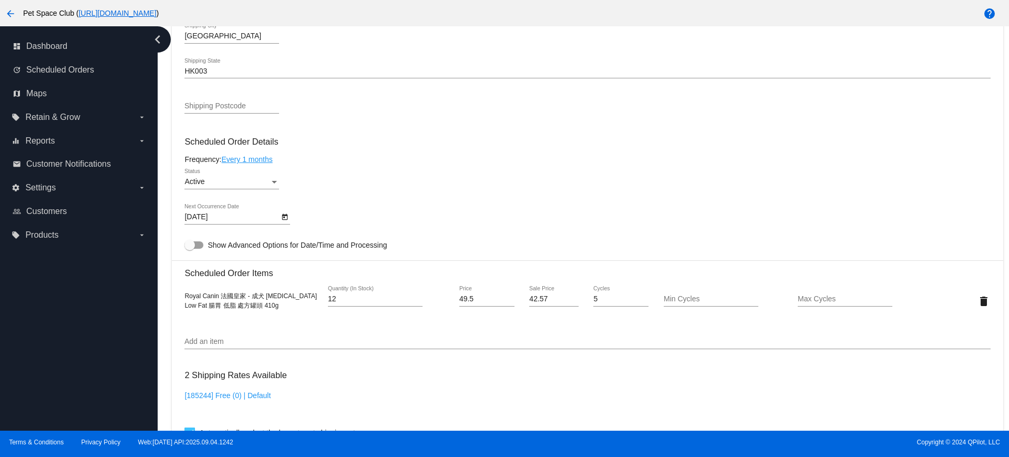
scroll to position [591, 0]
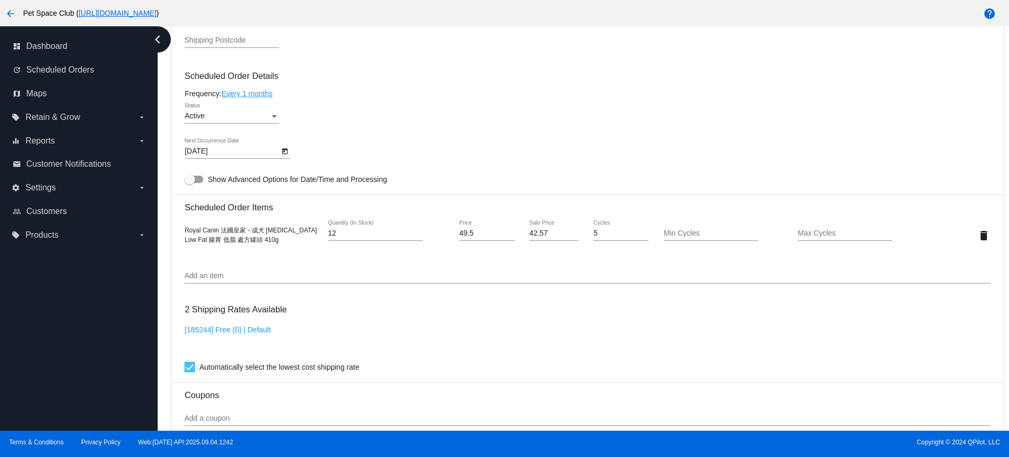
drag, startPoint x: 284, startPoint y: 241, endPoint x: 169, endPoint y: 233, distance: 115.9
click at [169, 233] on div "Dashboard Scheduled Orders arrow_back Scheduled Order #918495 Active more_vert …" at bounding box center [587, 85] width 843 height 1301
copy span "Royal Canin 法國皇家 - 成犬 [MEDICAL_DATA] Low Fat 腸胃 低脂 處方罐頭 410g"
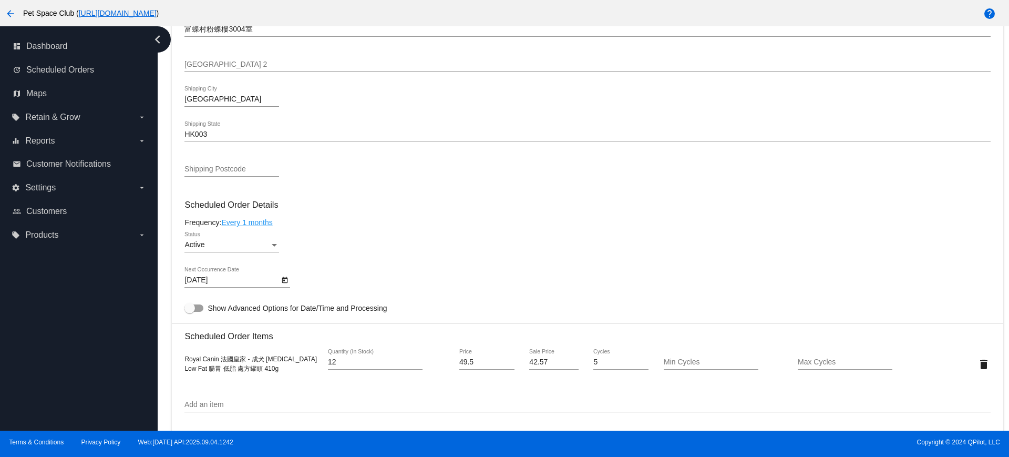
scroll to position [526, 0]
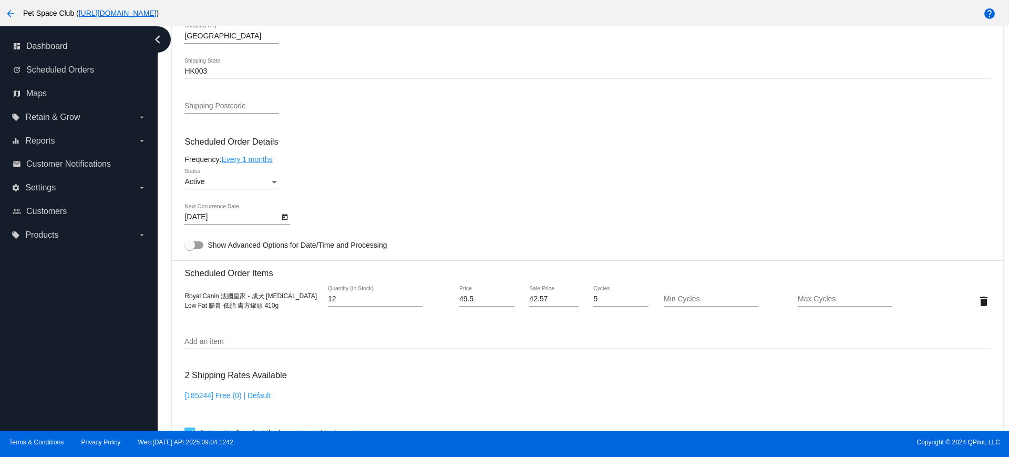
drag, startPoint x: 290, startPoint y: 309, endPoint x: 179, endPoint y: 298, distance: 111.4
click at [179, 298] on mat-card "Customer 6549750: [PERSON_NAME] [EMAIL_ADDRESS][DOMAIN_NAME] Customer Shipping …" at bounding box center [587, 275] width 831 height 1051
copy span "Royal Canin 法國皇家 - 成犬 [MEDICAL_DATA] Low Fat 腸胃 低脂 處方罐頭 410g"
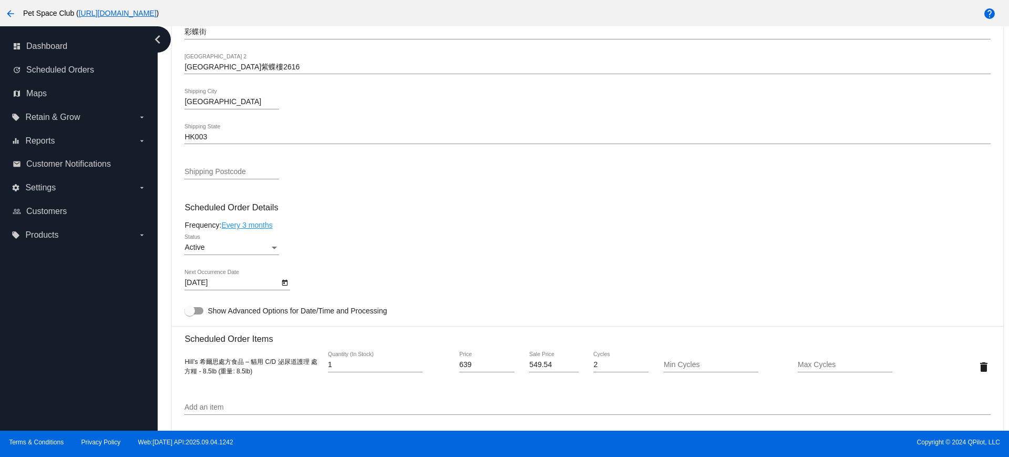
scroll to position [526, 0]
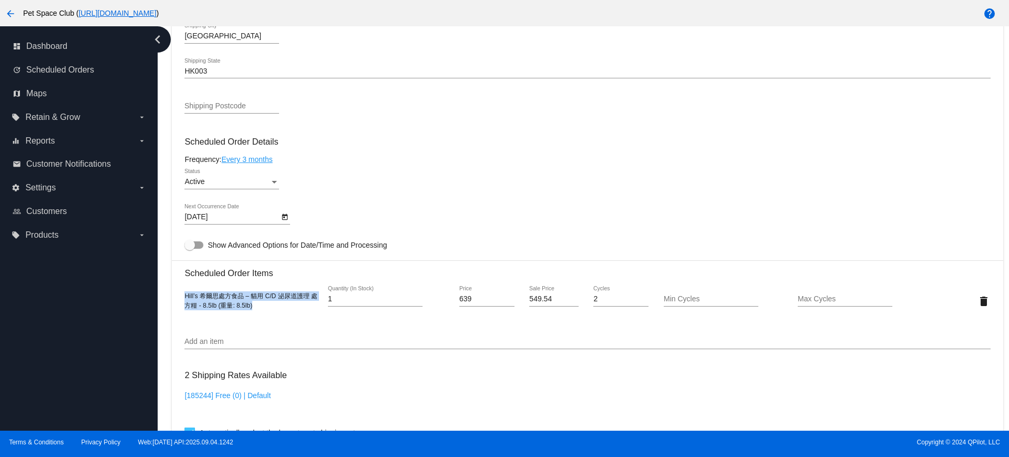
drag, startPoint x: 262, startPoint y: 306, endPoint x: 182, endPoint y: 297, distance: 80.3
click at [182, 297] on mat-card "Customer 6168206: Vi Lo vi0119@icloud.com Customer Shipping Enter Shipping Addr…" at bounding box center [587, 275] width 831 height 1051
copy span "Hill’s 希爾思處方食品 – 貓用 C/D 泌尿道護理 處方糧 - 8.5lb (重量: 8.5lb)"
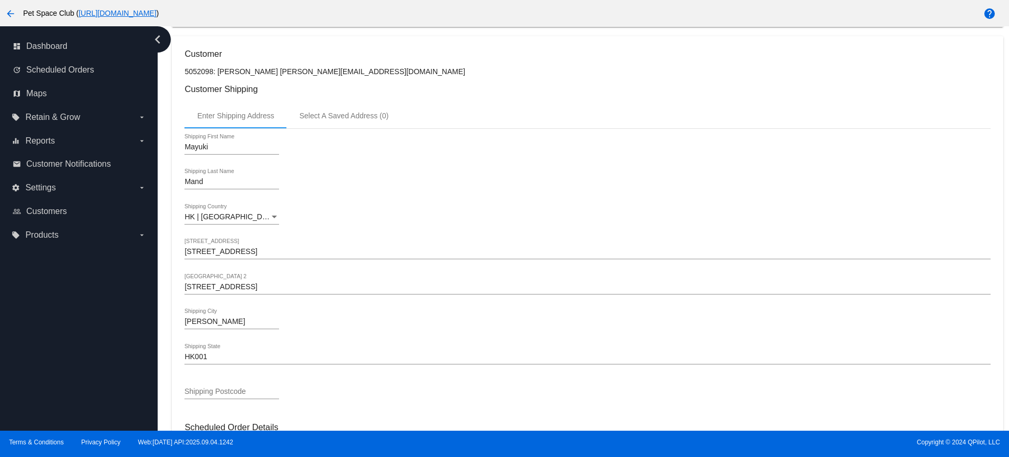
scroll to position [66, 0]
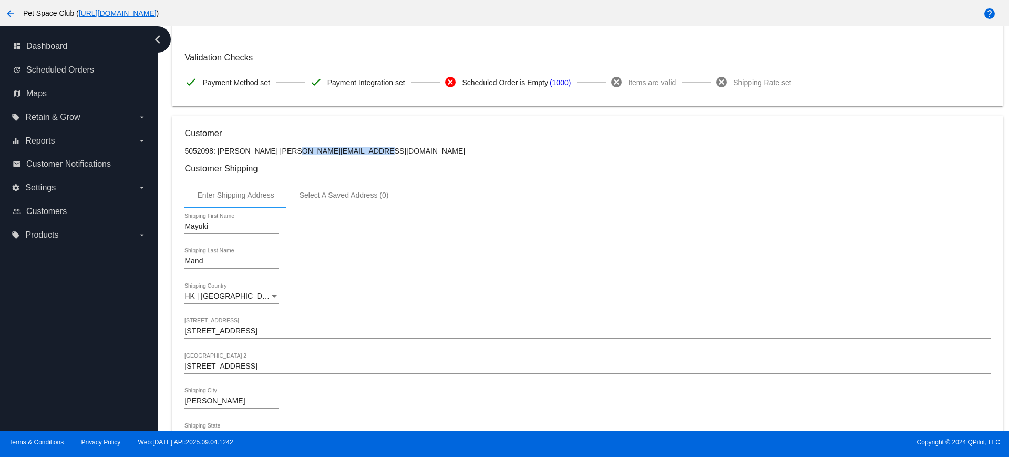
drag, startPoint x: 353, startPoint y: 151, endPoint x: 265, endPoint y: 152, distance: 87.8
click at [265, 152] on p "5052098: Mayuki Mand mayukimand@gmail.com" at bounding box center [587, 151] width 806 height 8
copy p "mayukimand@gmail.com"
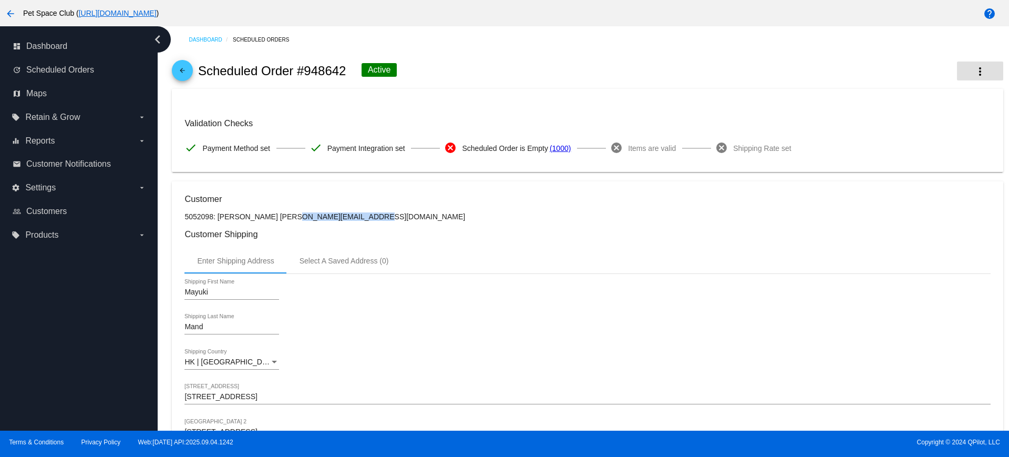
click at [961, 73] on button "more_vert" at bounding box center [980, 70] width 46 height 19
click at [886, 108] on button "history View Cycles History" at bounding box center [919, 103] width 147 height 25
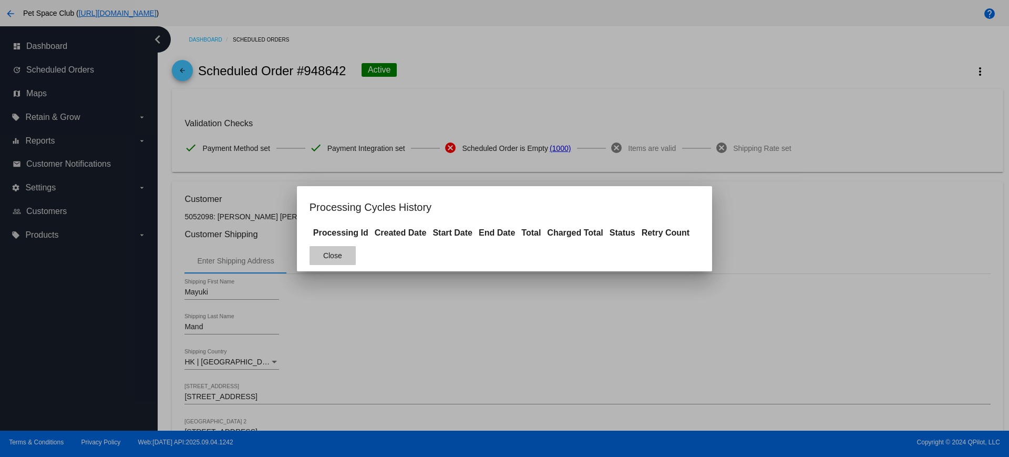
click at [344, 254] on button "Close" at bounding box center [333, 255] width 46 height 19
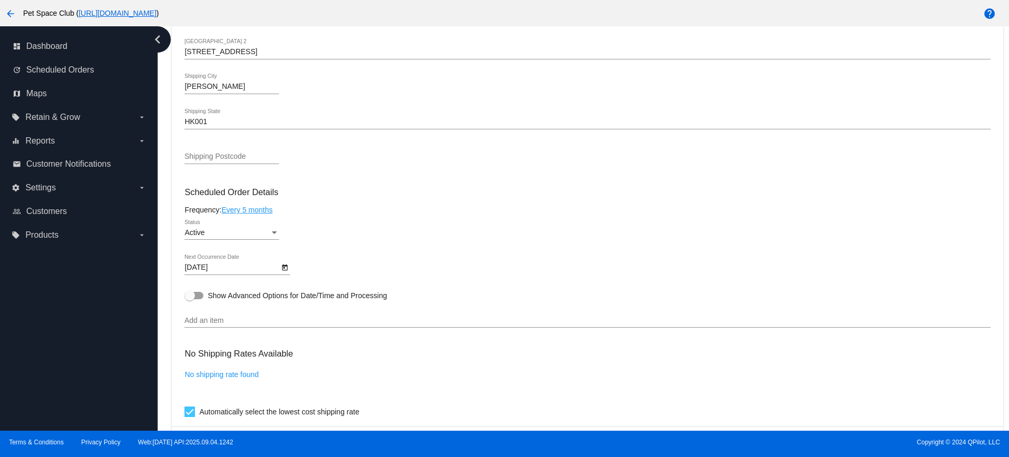
scroll to position [394, 0]
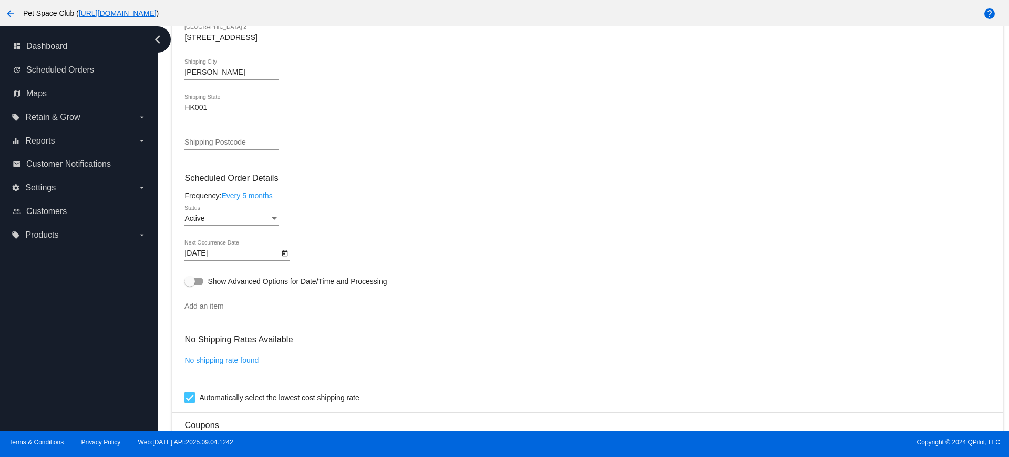
click at [285, 255] on icon "Open calendar" at bounding box center [284, 253] width 7 height 13
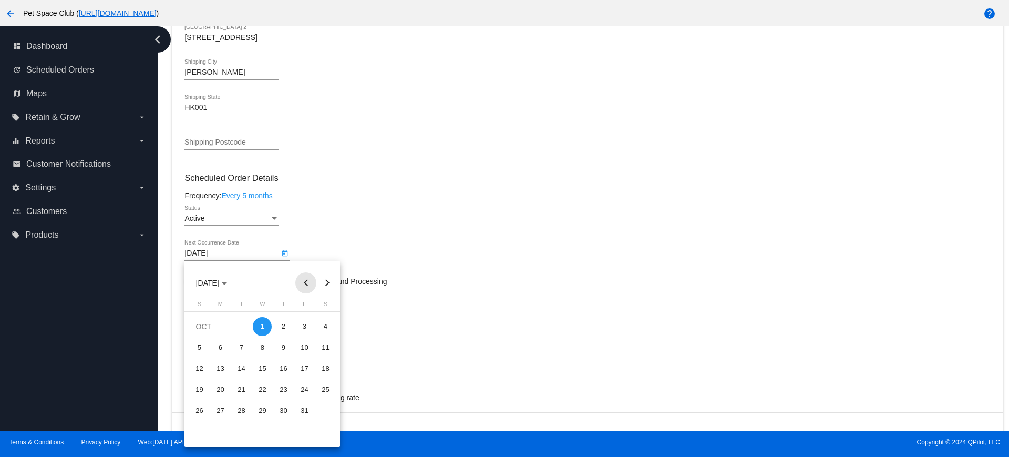
click at [310, 281] on button "Previous month" at bounding box center [305, 282] width 21 height 21
click at [241, 430] on div "30" at bounding box center [241, 431] width 19 height 19
type input "9/30/2025"
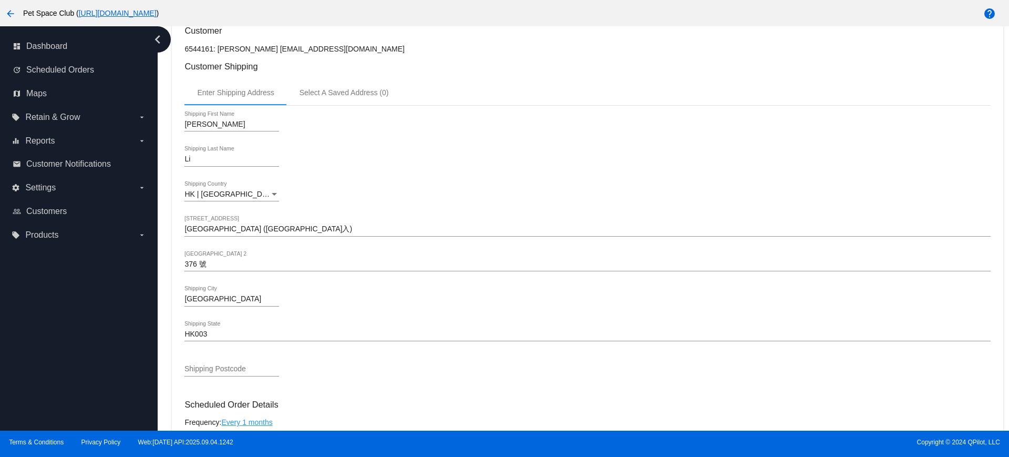
scroll to position [526, 0]
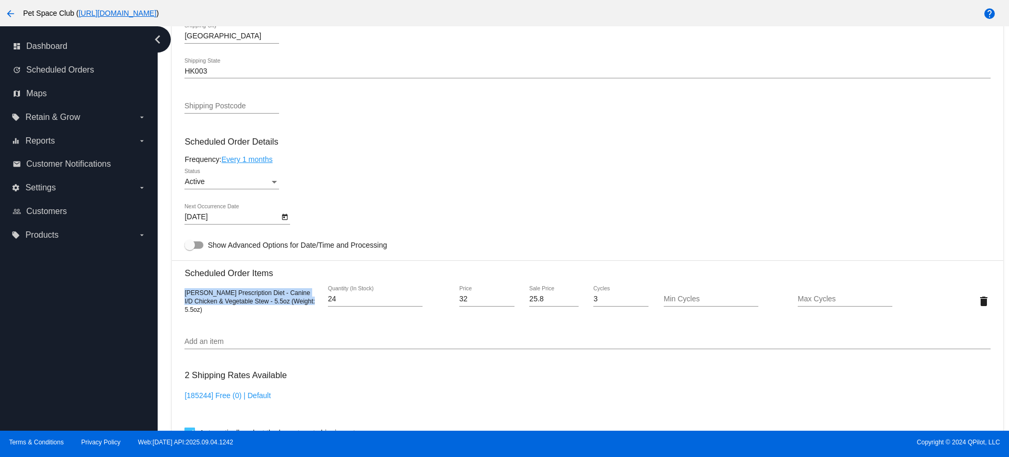
drag, startPoint x: 300, startPoint y: 307, endPoint x: 176, endPoint y: 292, distance: 125.5
click at [176, 292] on mat-card "Customer 6544161: [PERSON_NAME] [EMAIL_ADDRESS][DOMAIN_NAME] Customer Shipping …" at bounding box center [587, 275] width 831 height 1051
copy span "Hill's Prescription Diet - Canine I/D Chicken & Vegetable Stew - 5.5oz (Weight:…"
click at [166, 251] on div "Dashboard Scheduled Orders arrow_back Scheduled Order #955552 Active more_vert …" at bounding box center [583, 228] width 851 height 404
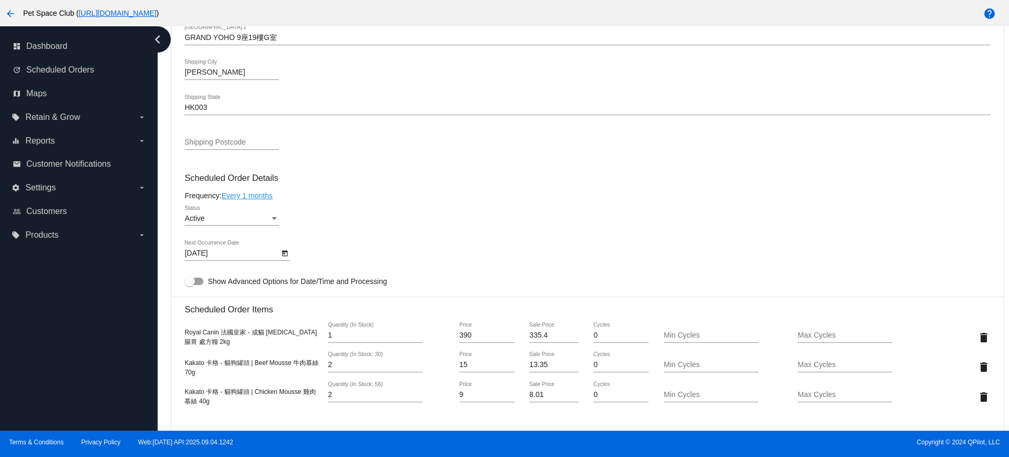
scroll to position [460, 0]
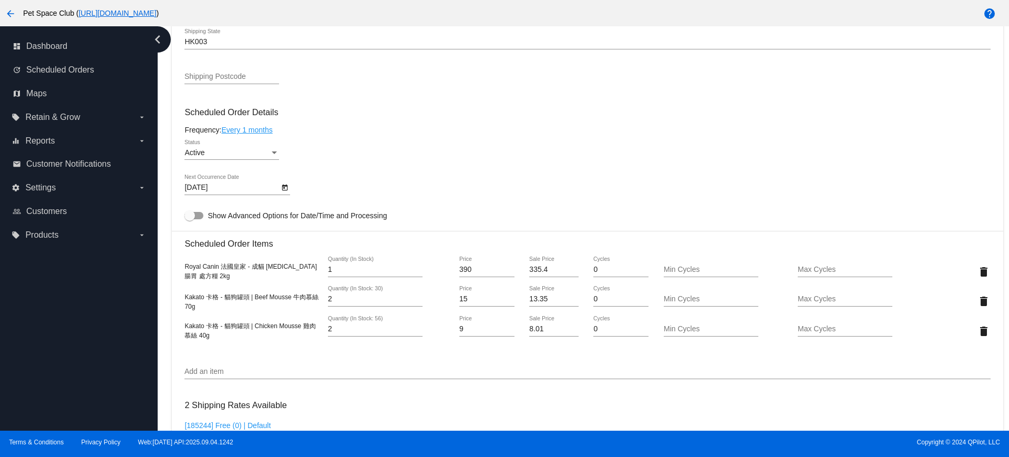
drag, startPoint x: 233, startPoint y: 279, endPoint x: 178, endPoint y: 269, distance: 56.2
click at [178, 269] on mat-card "Customer 6557616: [PERSON_NAME] [EMAIL_ADDRESS][DOMAIN_NAME] Customer Shipping …" at bounding box center [587, 276] width 831 height 1111
copy span "Royal Canin 法國皇家 - 成貓 [MEDICAL_DATA] 腸胃 處方糧 2kg"
drag, startPoint x: 218, startPoint y: 307, endPoint x: 176, endPoint y: 293, distance: 43.9
click at [176, 293] on mat-card "Customer 6557616: [PERSON_NAME] [EMAIL_ADDRESS][DOMAIN_NAME] Customer Shipping …" at bounding box center [587, 276] width 831 height 1111
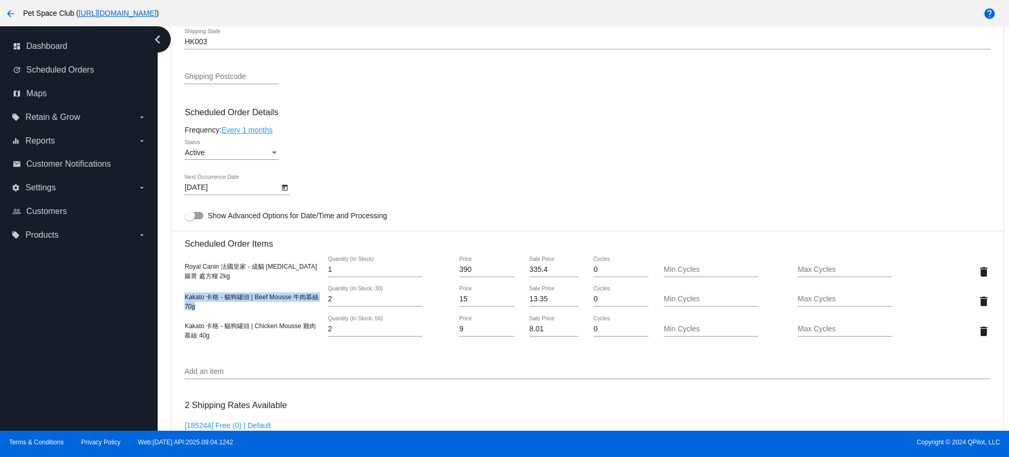
copy span "Kakato 卡格 - 貓狗罐頭 | Beef Mousse 牛肉慕絲 70g"
drag, startPoint x: 216, startPoint y: 333, endPoint x: 184, endPoint y: 322, distance: 33.2
click at [184, 322] on div "Kakato 卡格 - 貓狗罐頭 | Chicken Mousse 雞肉慕絲 40g" at bounding box center [251, 330] width 135 height 19
copy span "Kakato 卡格 - 貓狗罐頭 | Chicken Mousse 雞肉慕絲 40g"
drag, startPoint x: 161, startPoint y: 160, endPoint x: 361, endPoint y: 97, distance: 209.5
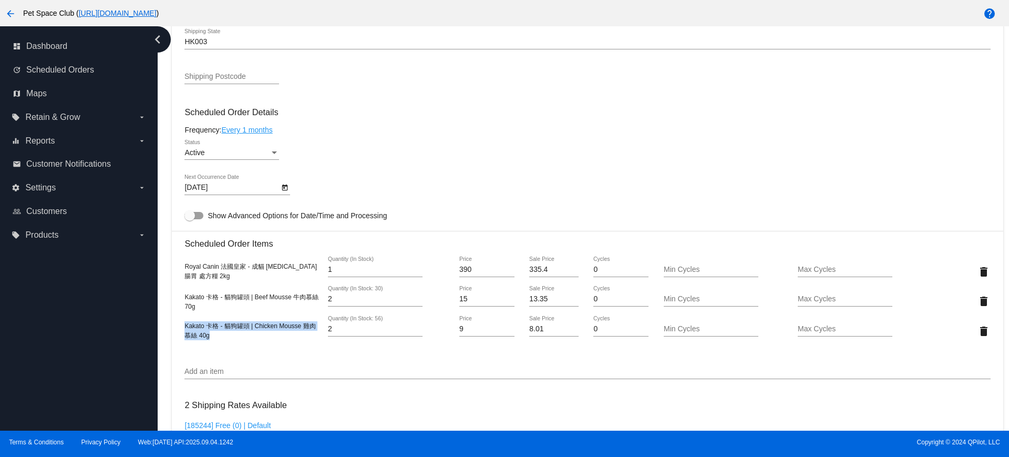
click at [161, 160] on div "Dashboard Scheduled Orders arrow_back Scheduled Order #1015578 Active more_vert…" at bounding box center [583, 228] width 851 height 404
